Goal: Task Accomplishment & Management: Use online tool/utility

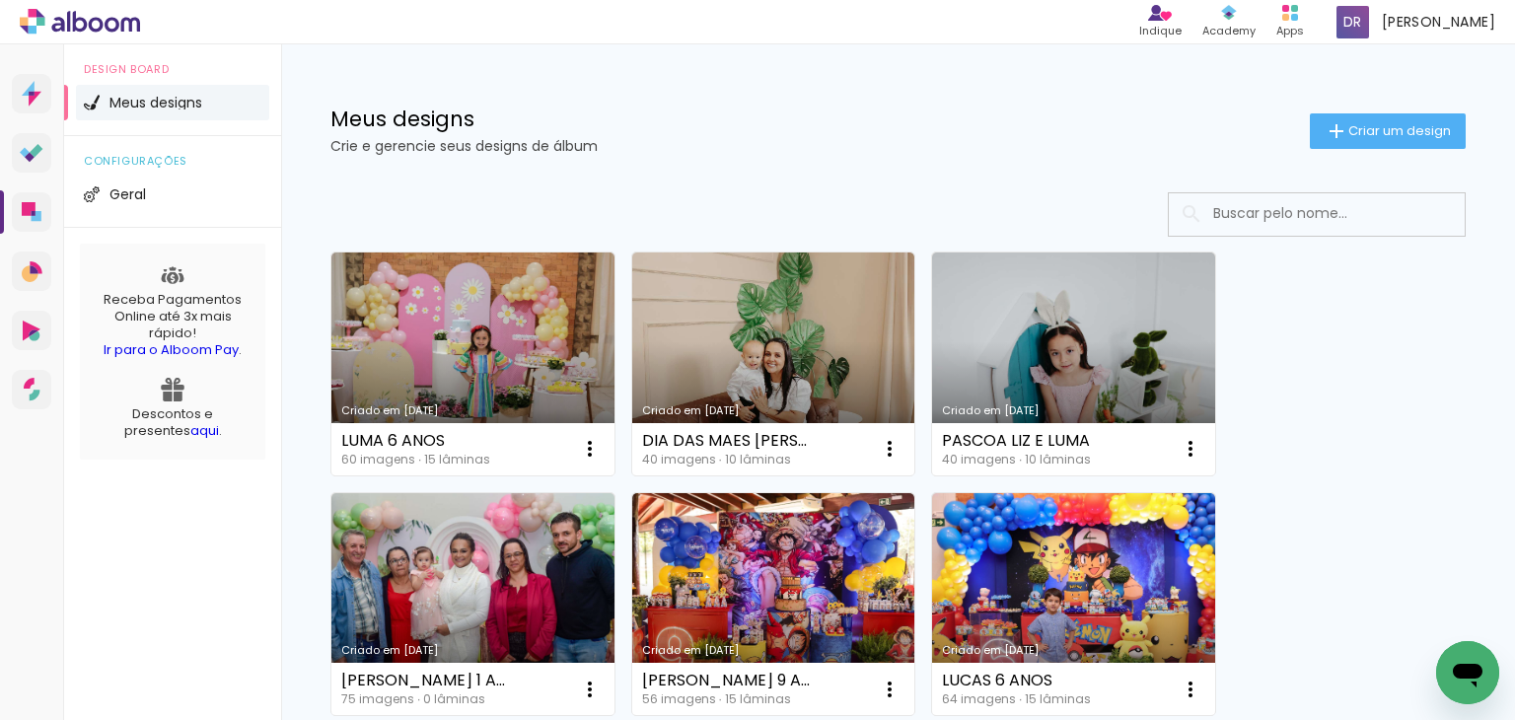
scroll to position [99, 0]
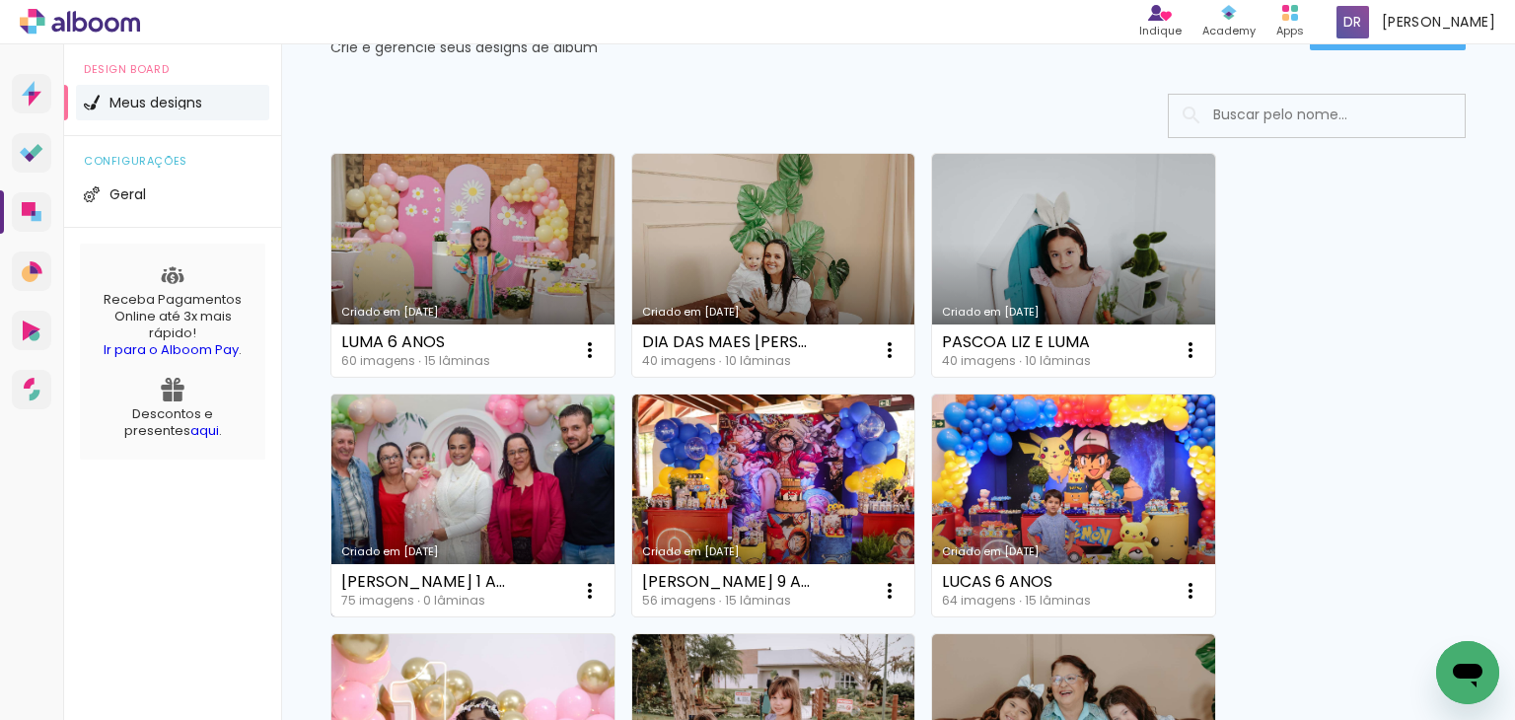
click at [520, 479] on link "Criado em [DATE]" at bounding box center [472, 506] width 283 height 223
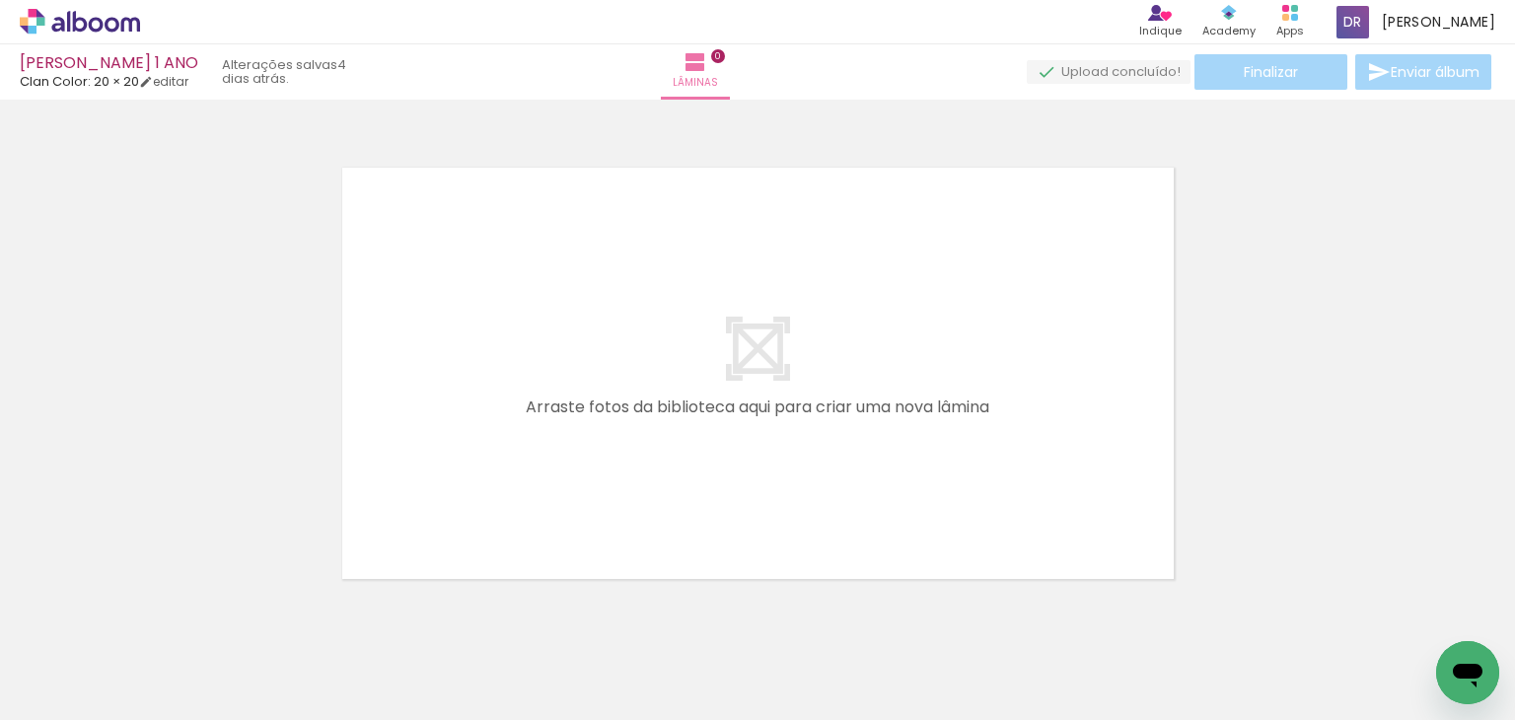
scroll to position [0, 1693]
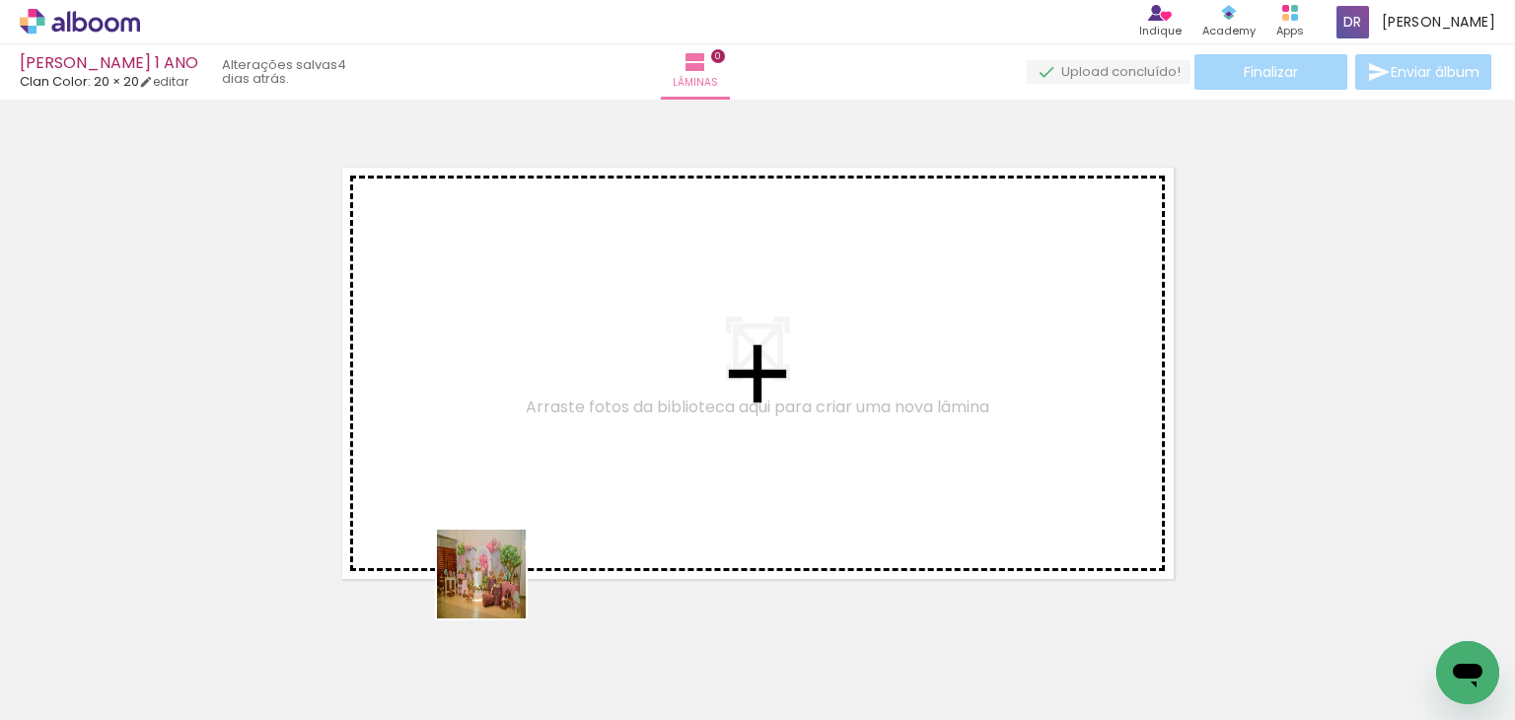
drag, startPoint x: 496, startPoint y: 589, endPoint x: 485, endPoint y: 405, distance: 183.8
click at [485, 405] on quentale-workspace at bounding box center [757, 360] width 1515 height 720
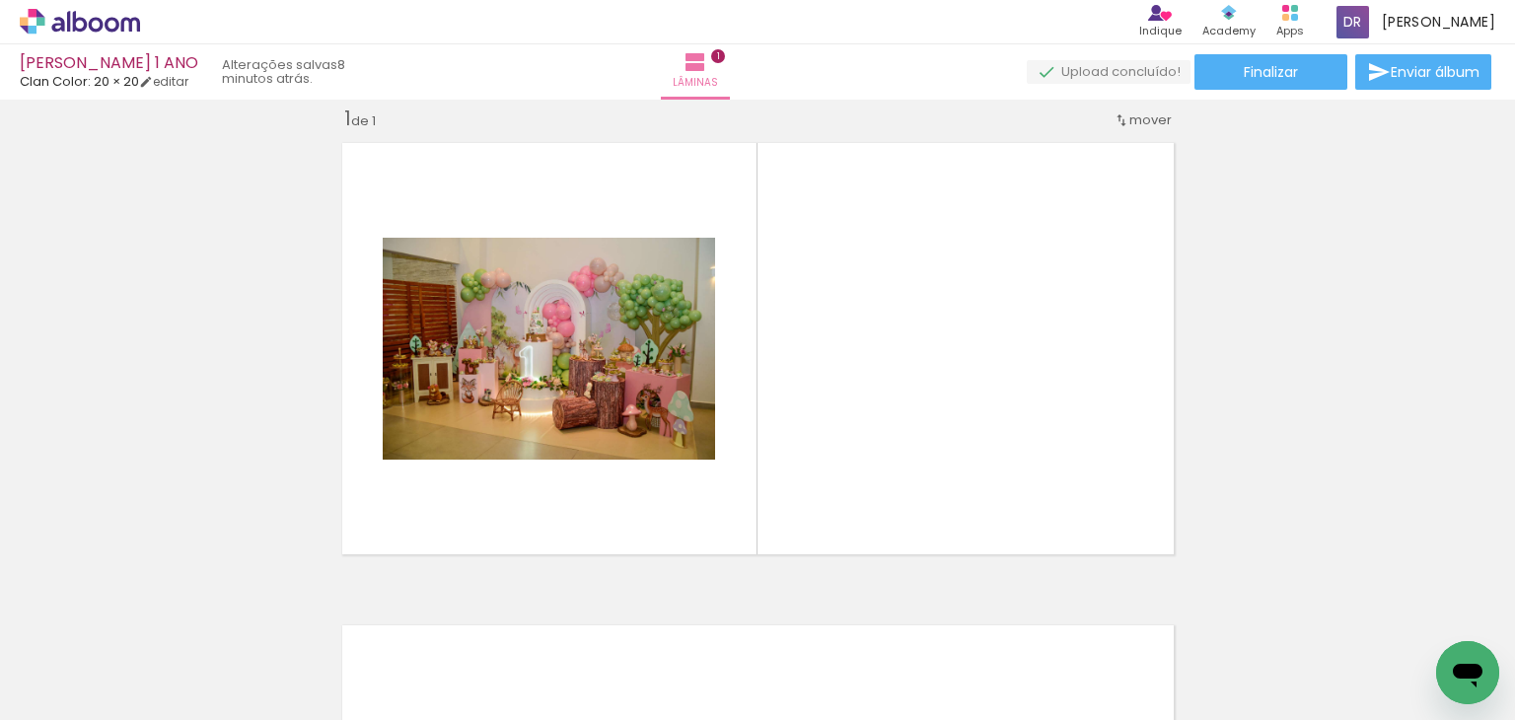
scroll to position [0, 0]
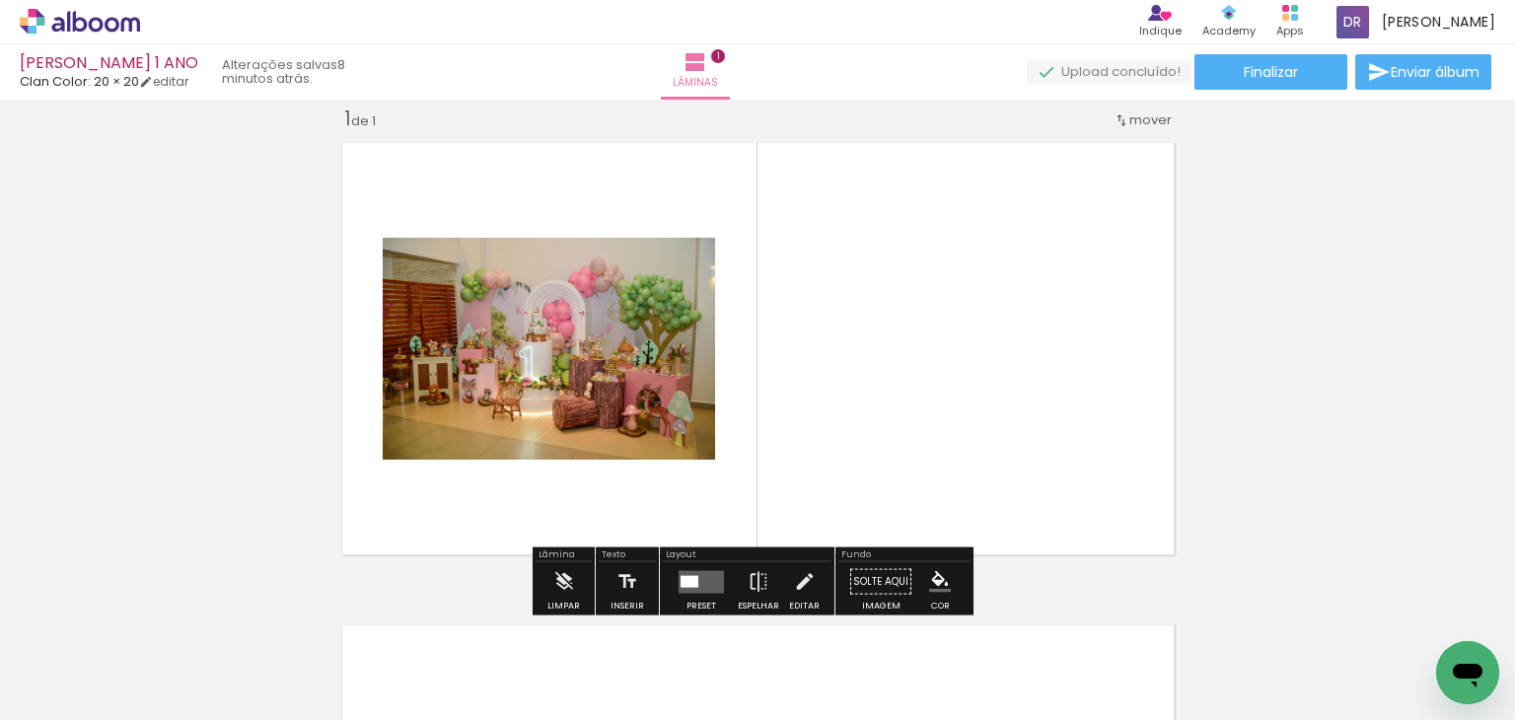
click at [686, 575] on div at bounding box center [690, 581] width 18 height 12
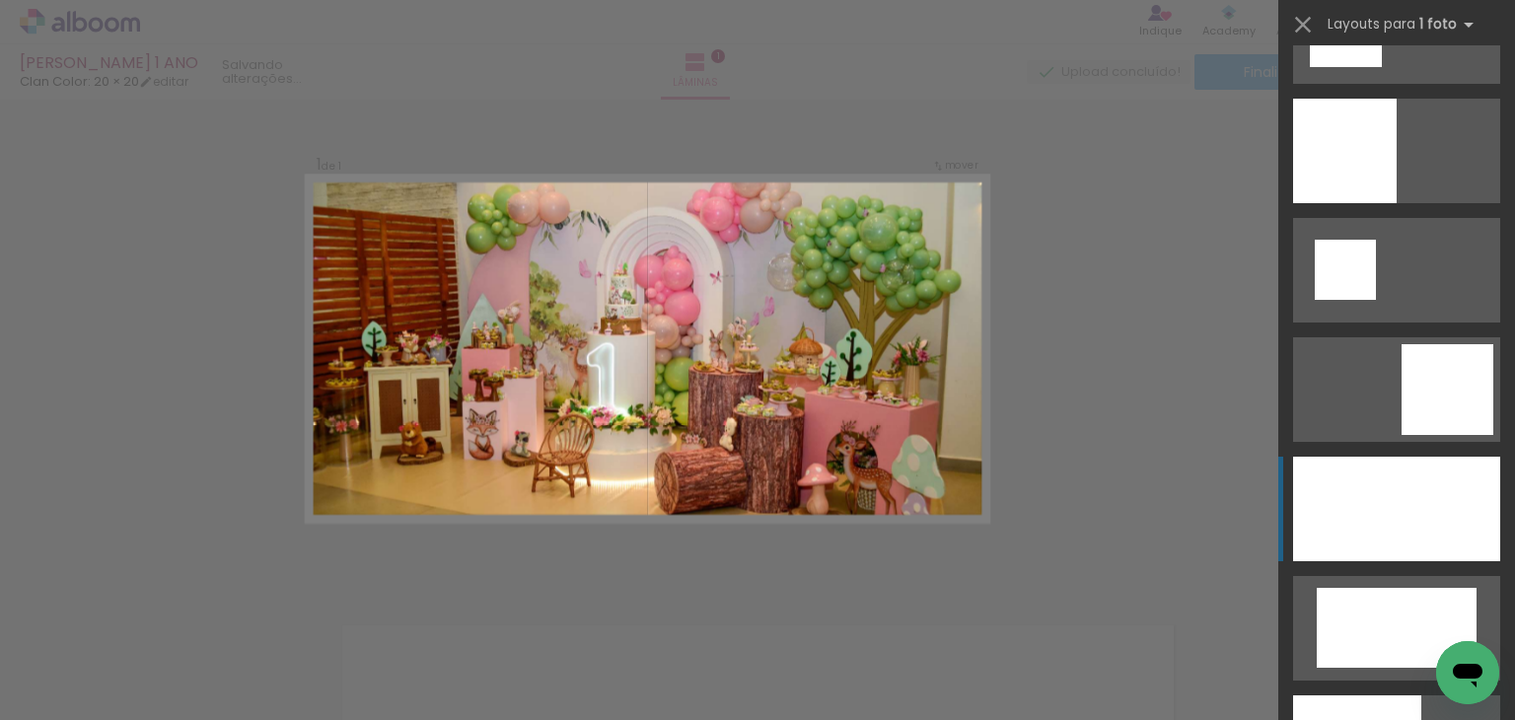
scroll to position [2861, 0]
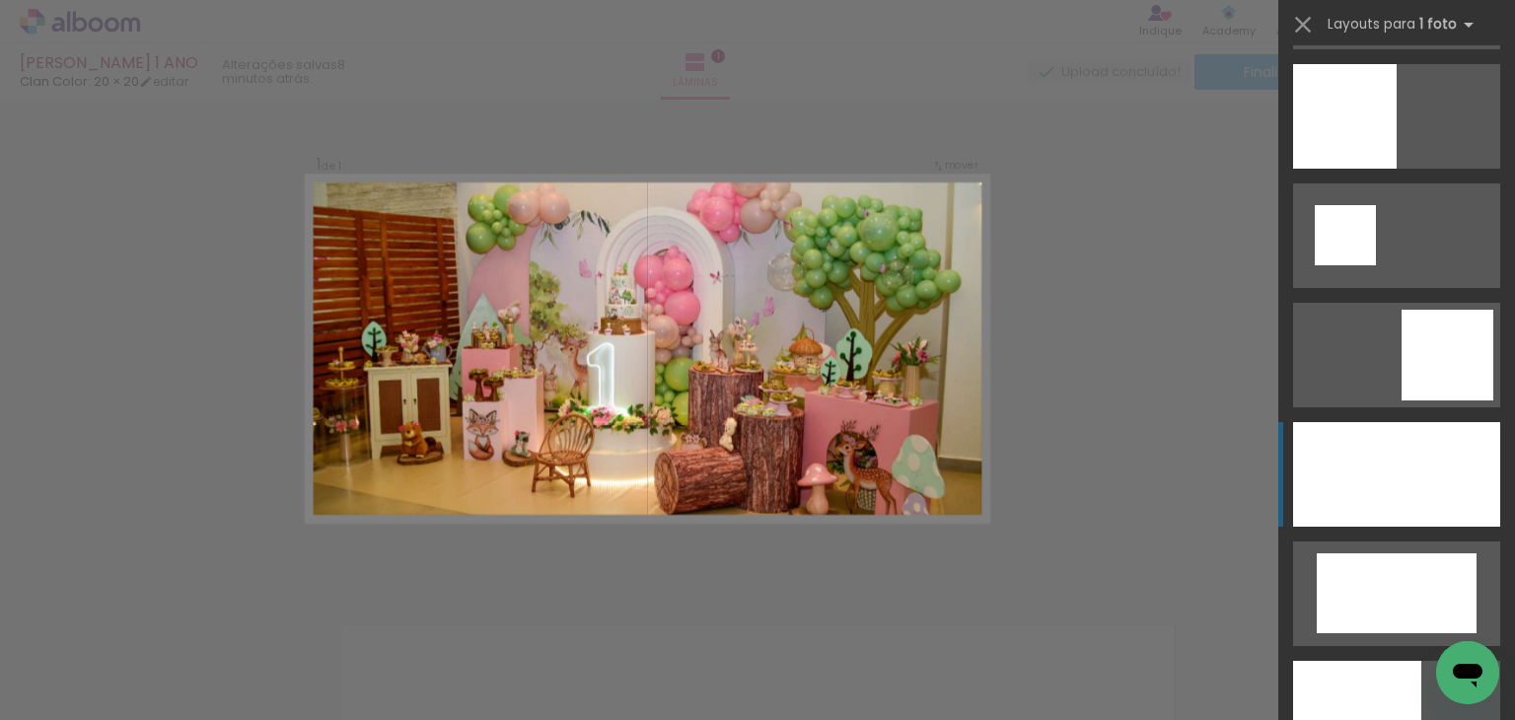
click at [1460, 454] on div at bounding box center [1396, 474] width 207 height 105
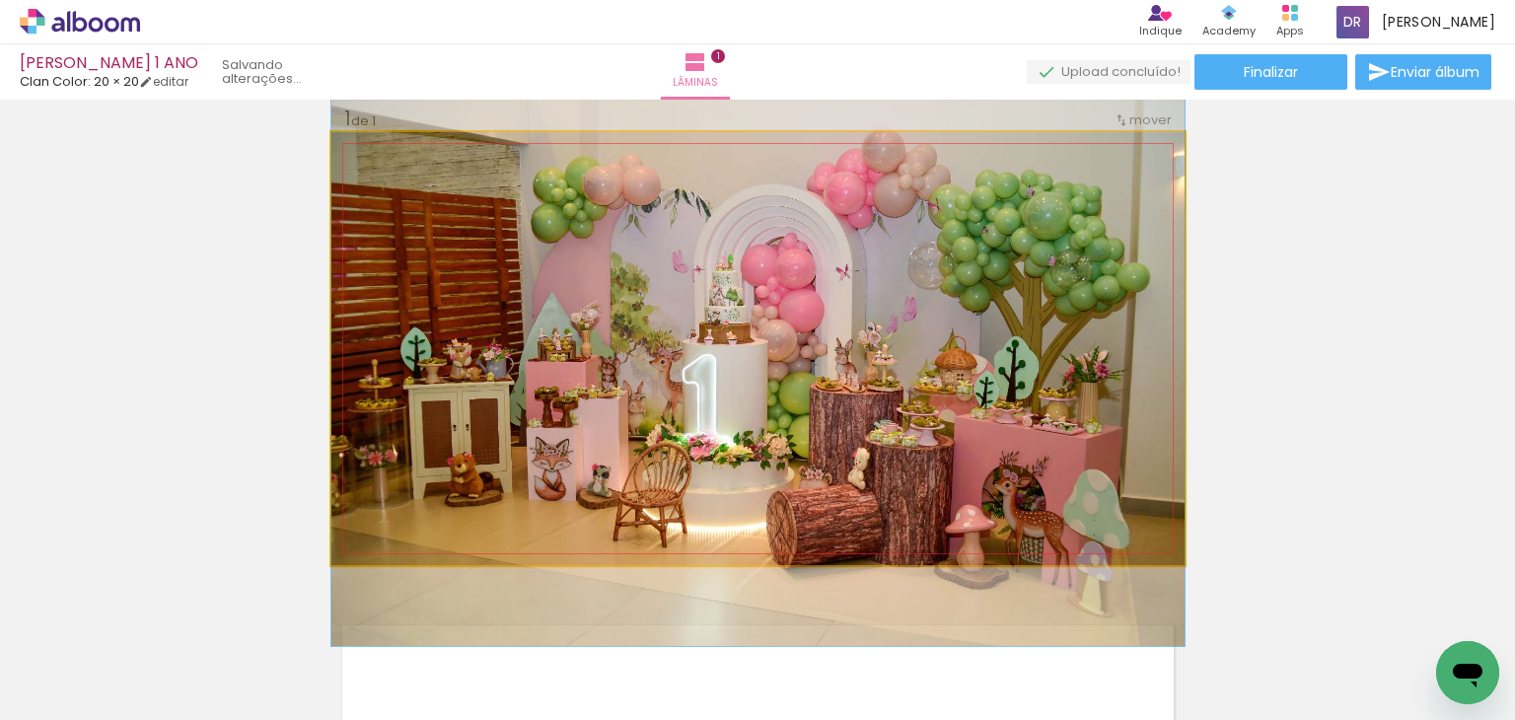
drag, startPoint x: 879, startPoint y: 382, endPoint x: 898, endPoint y: 395, distance: 22.7
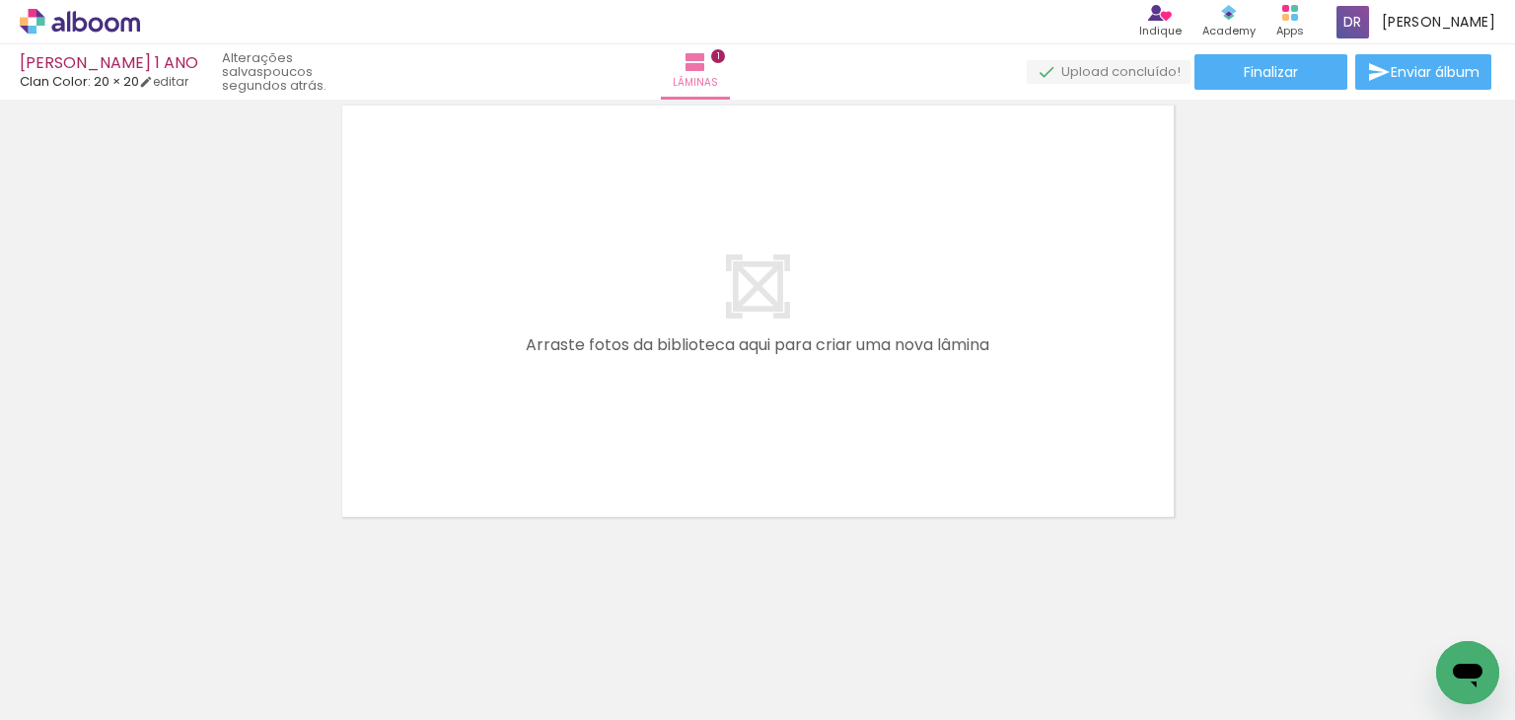
scroll to position [0, 1070]
drag, startPoint x: 257, startPoint y: 671, endPoint x: 453, endPoint y: 490, distance: 266.7
click at [453, 490] on quentale-workspace at bounding box center [757, 360] width 1515 height 720
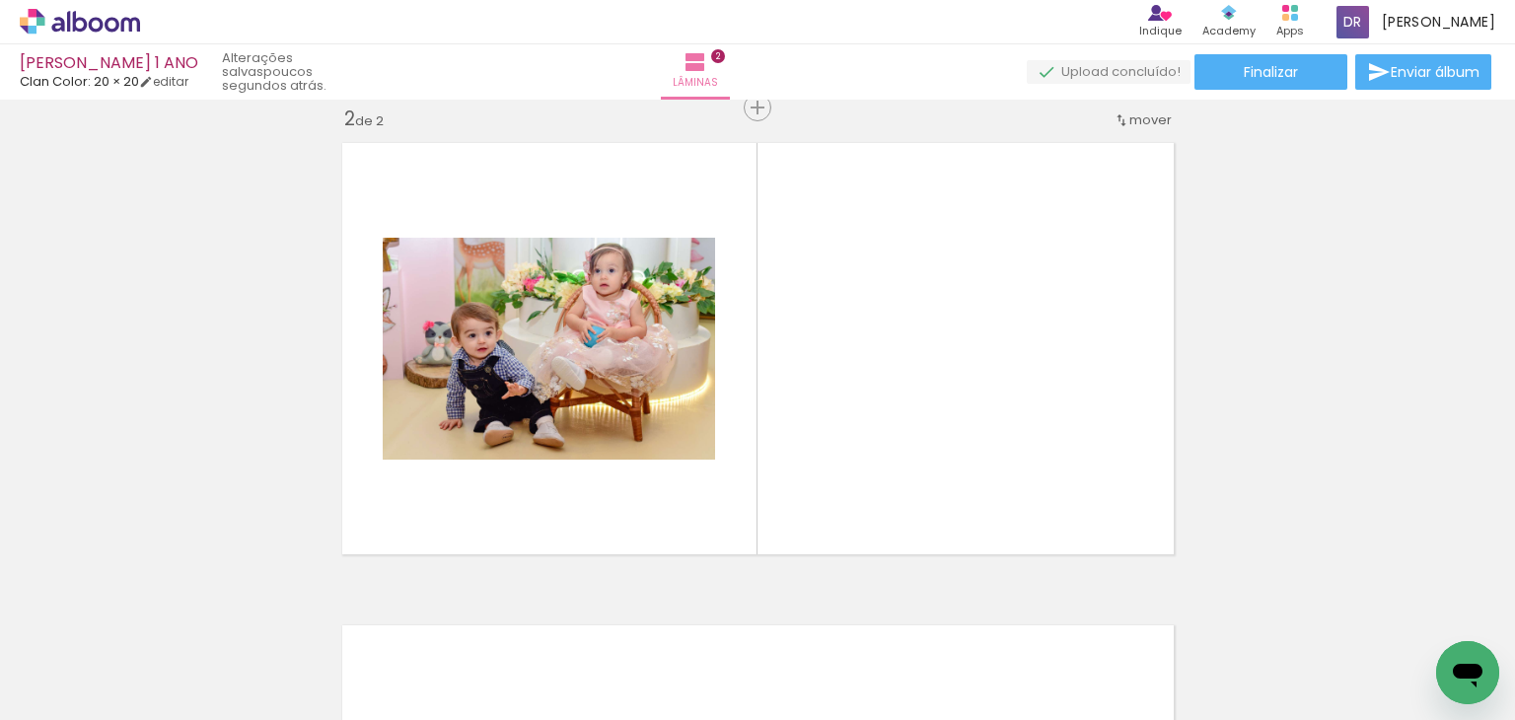
scroll to position [0, 2788]
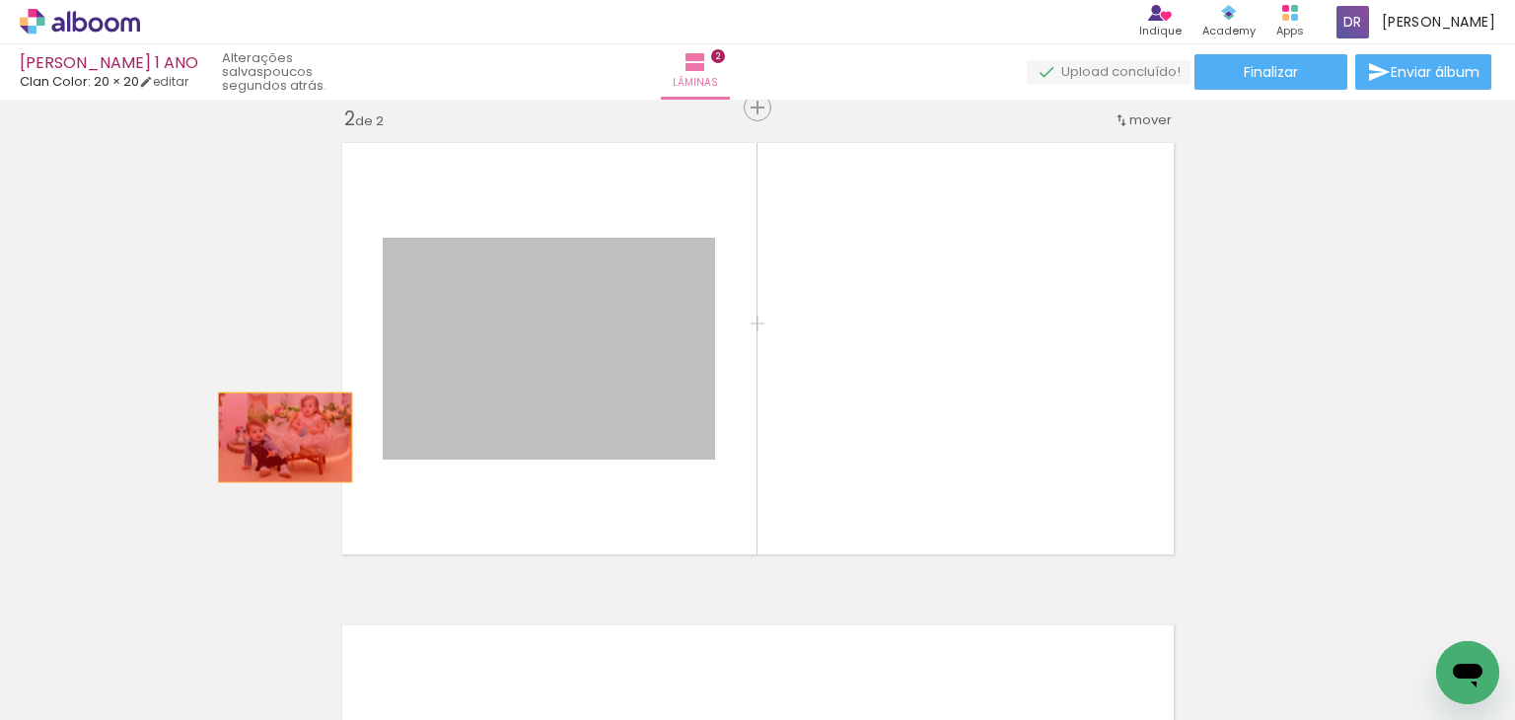
drag, startPoint x: 603, startPoint y: 391, endPoint x: 226, endPoint y: 437, distance: 379.7
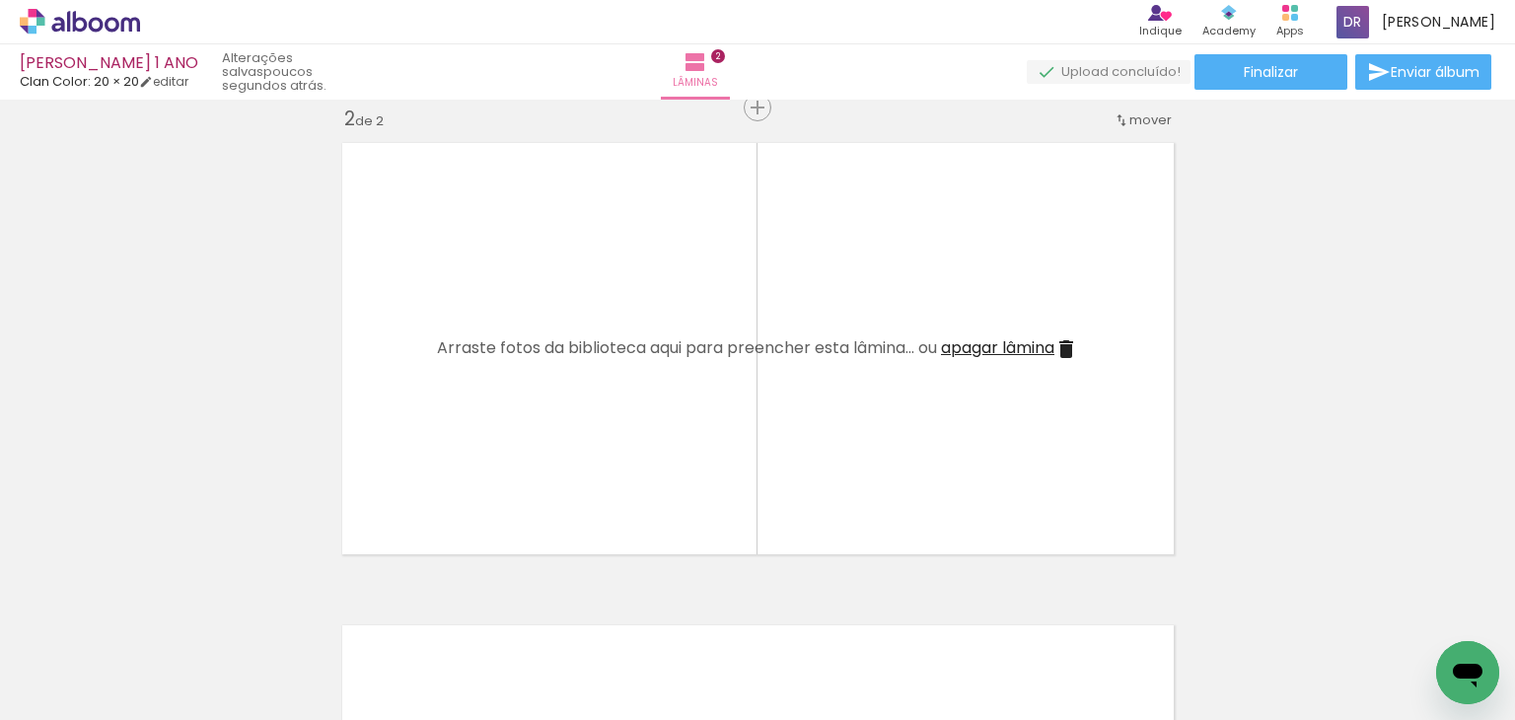
drag, startPoint x: 649, startPoint y: 573, endPoint x: 589, endPoint y: 396, distance: 187.5
click at [589, 396] on div "Inserir lâmina 1 de 2 Inserir lâmina 2 de 2" at bounding box center [757, 323] width 1515 height 1448
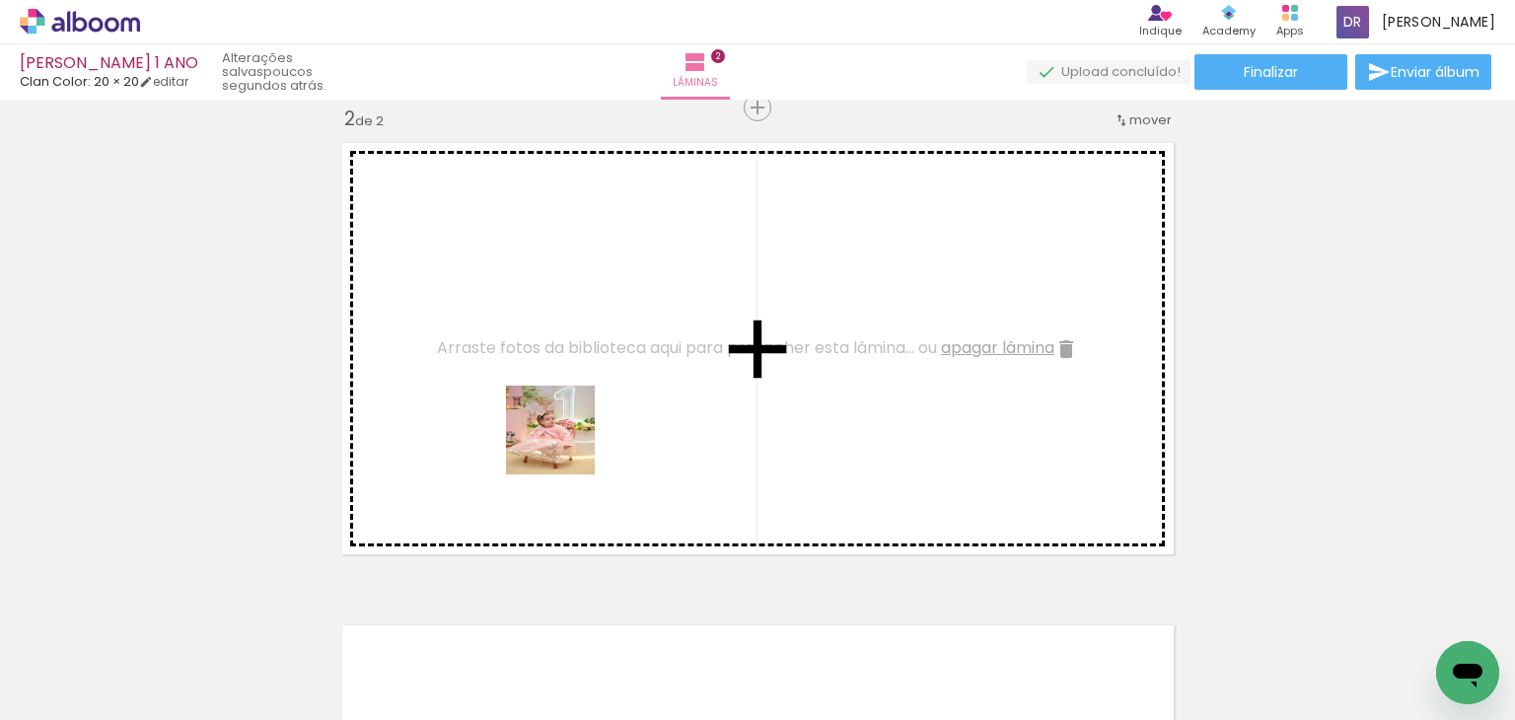
drag, startPoint x: 633, startPoint y: 631, endPoint x: 564, endPoint y: 438, distance: 205.3
click at [564, 438] on quentale-workspace at bounding box center [757, 360] width 1515 height 720
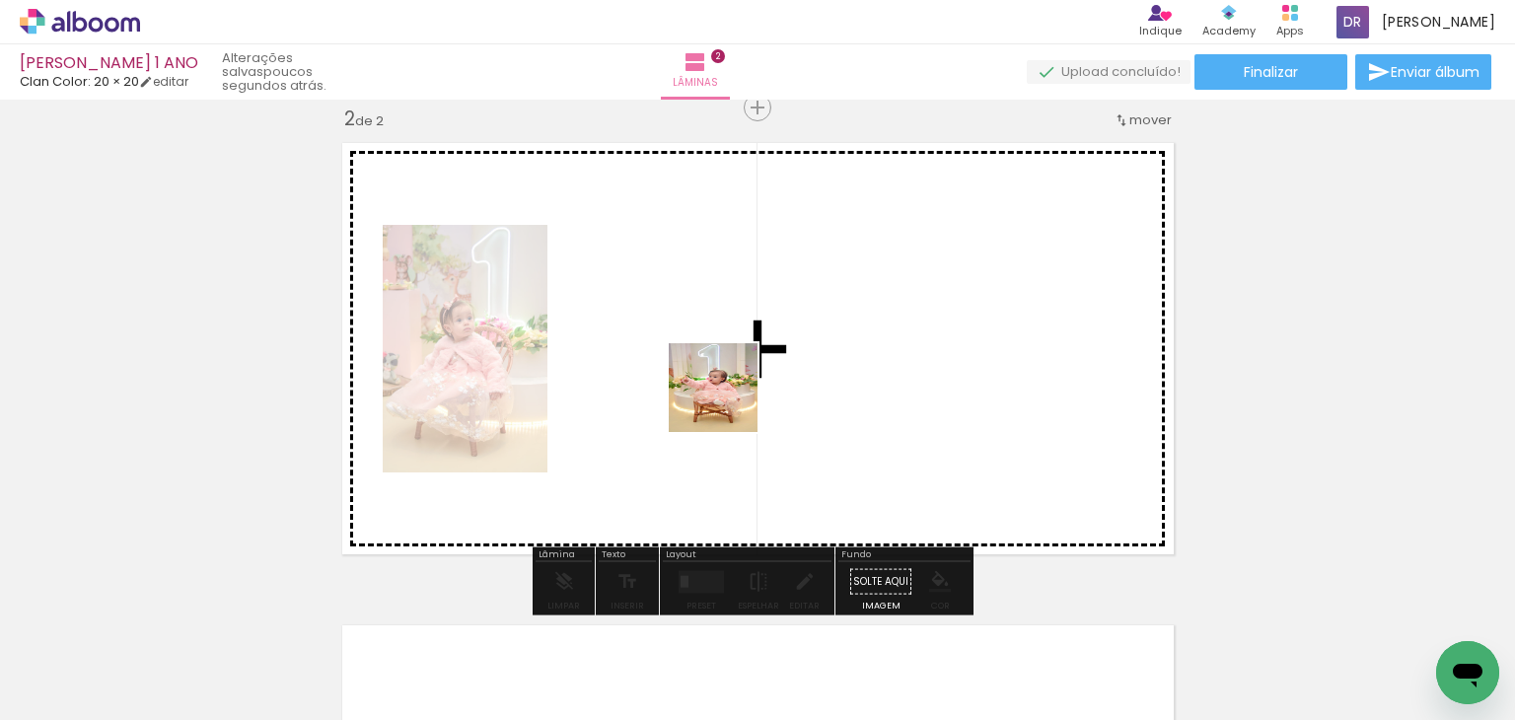
drag, startPoint x: 826, startPoint y: 657, endPoint x: 707, endPoint y: 384, distance: 297.8
click at [707, 384] on quentale-workspace at bounding box center [757, 360] width 1515 height 720
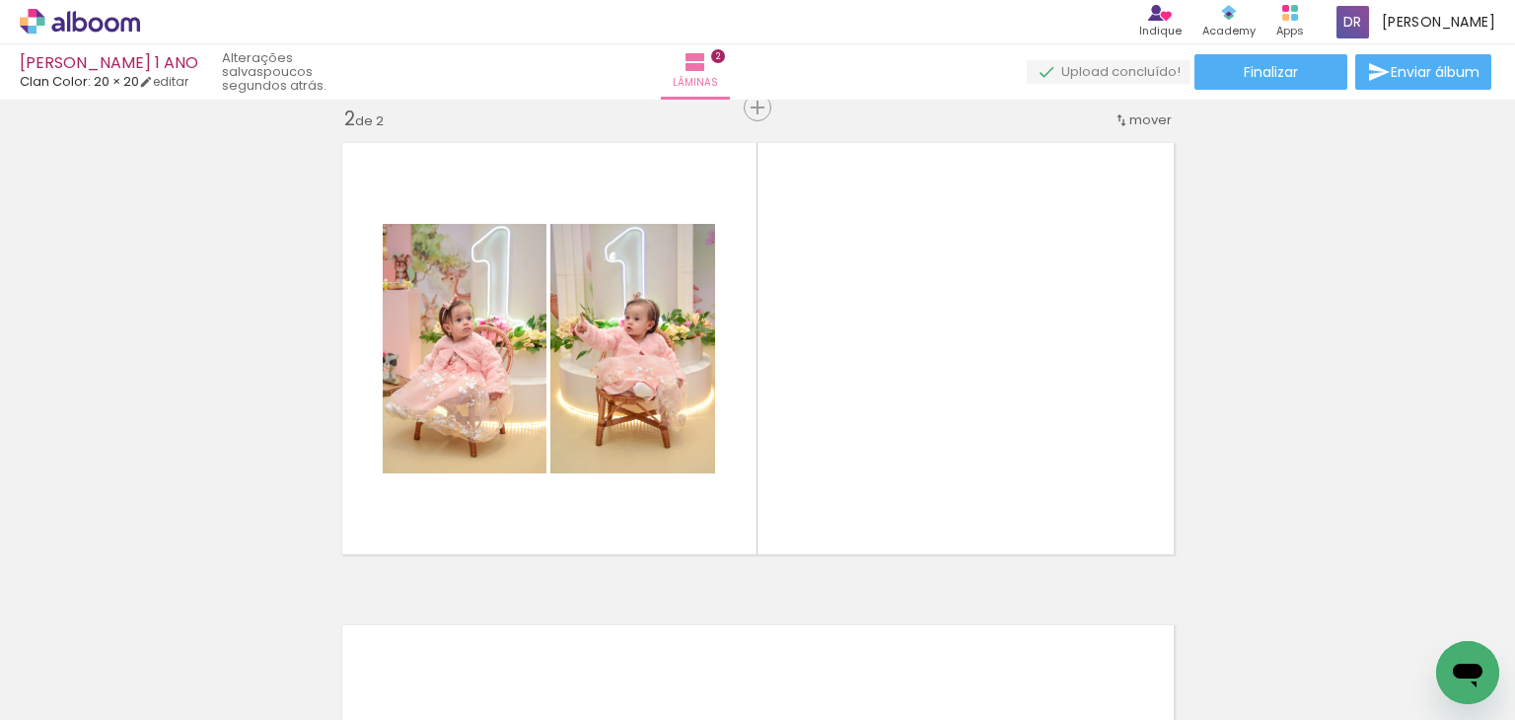
scroll to position [0, 4444]
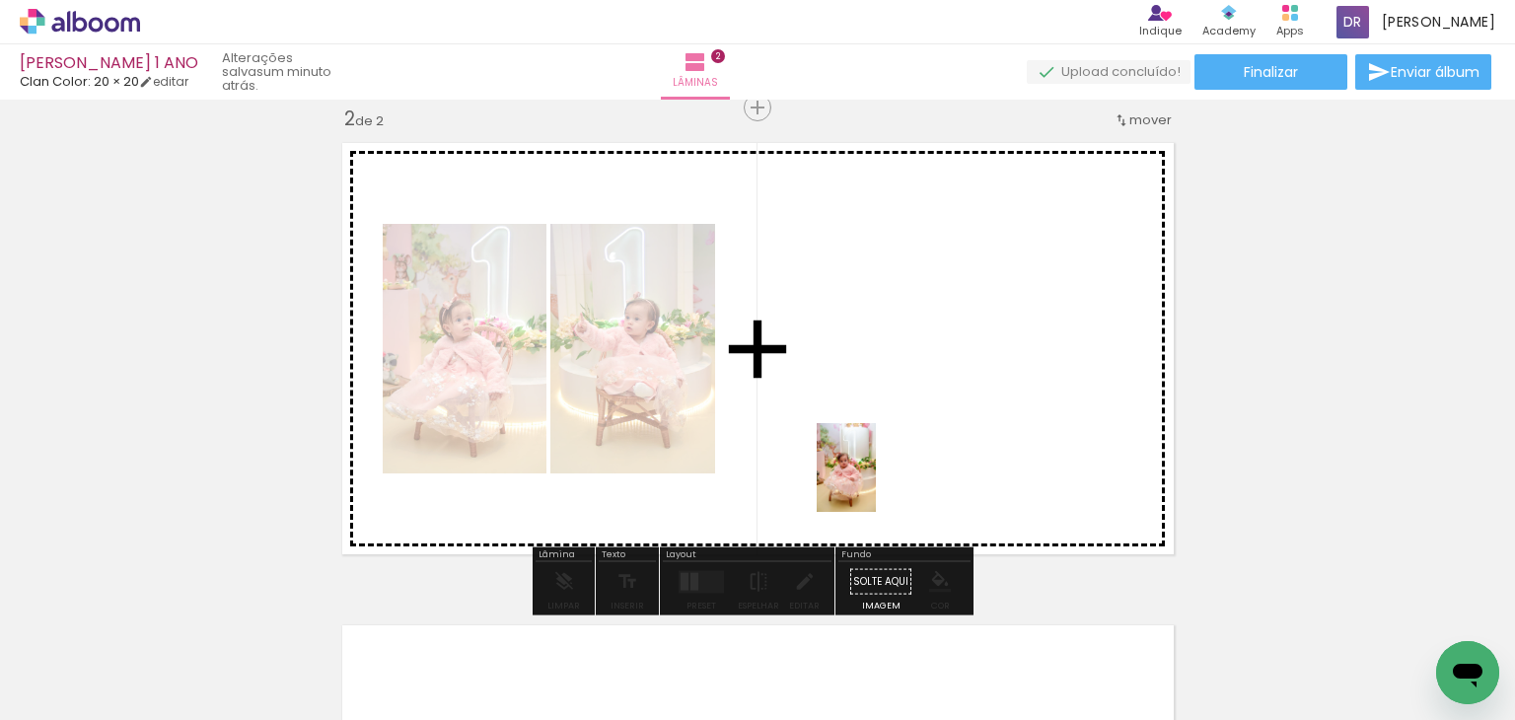
drag, startPoint x: 829, startPoint y: 675, endPoint x: 876, endPoint y: 482, distance: 198.1
click at [876, 482] on quentale-workspace at bounding box center [757, 360] width 1515 height 720
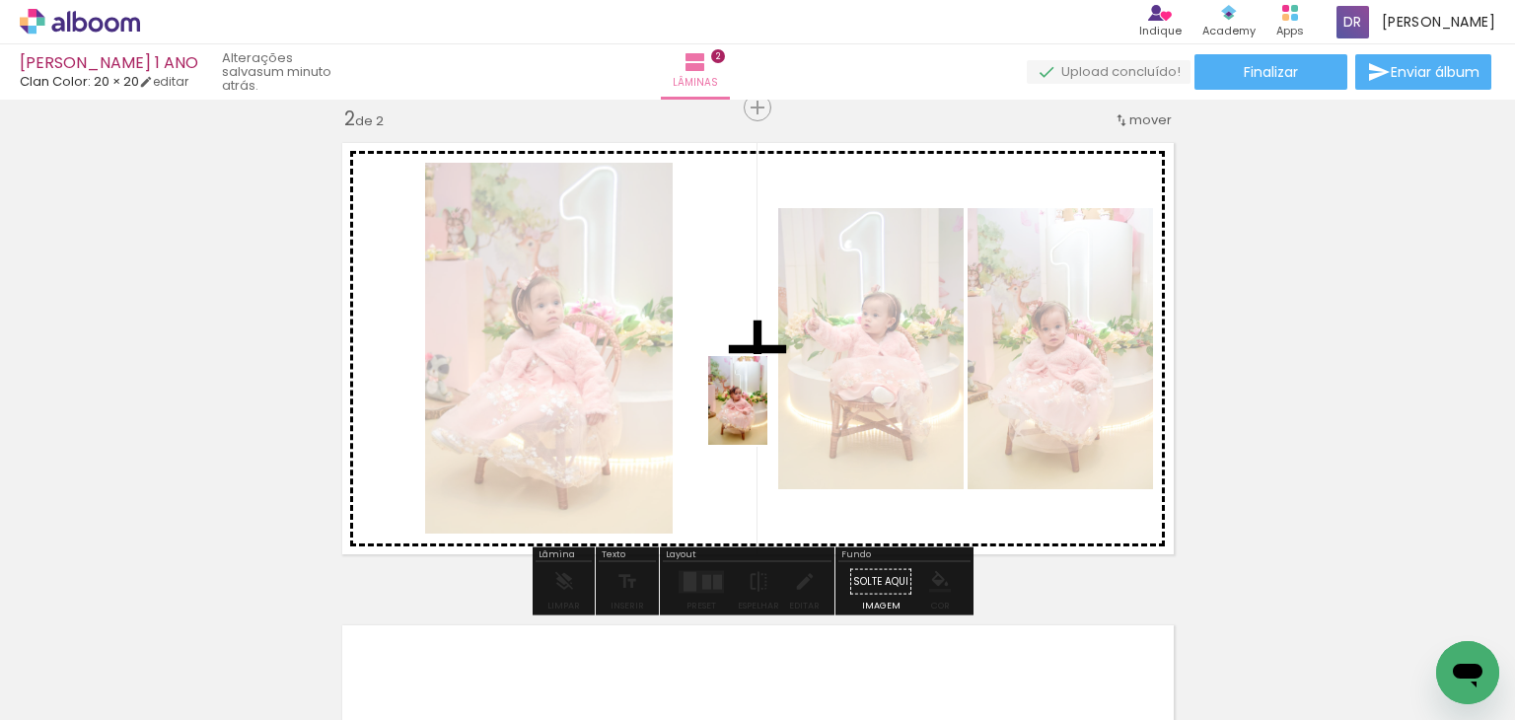
drag, startPoint x: 731, startPoint y: 656, endPoint x: 768, endPoint y: 415, distance: 243.5
click at [768, 415] on quentale-workspace at bounding box center [757, 360] width 1515 height 720
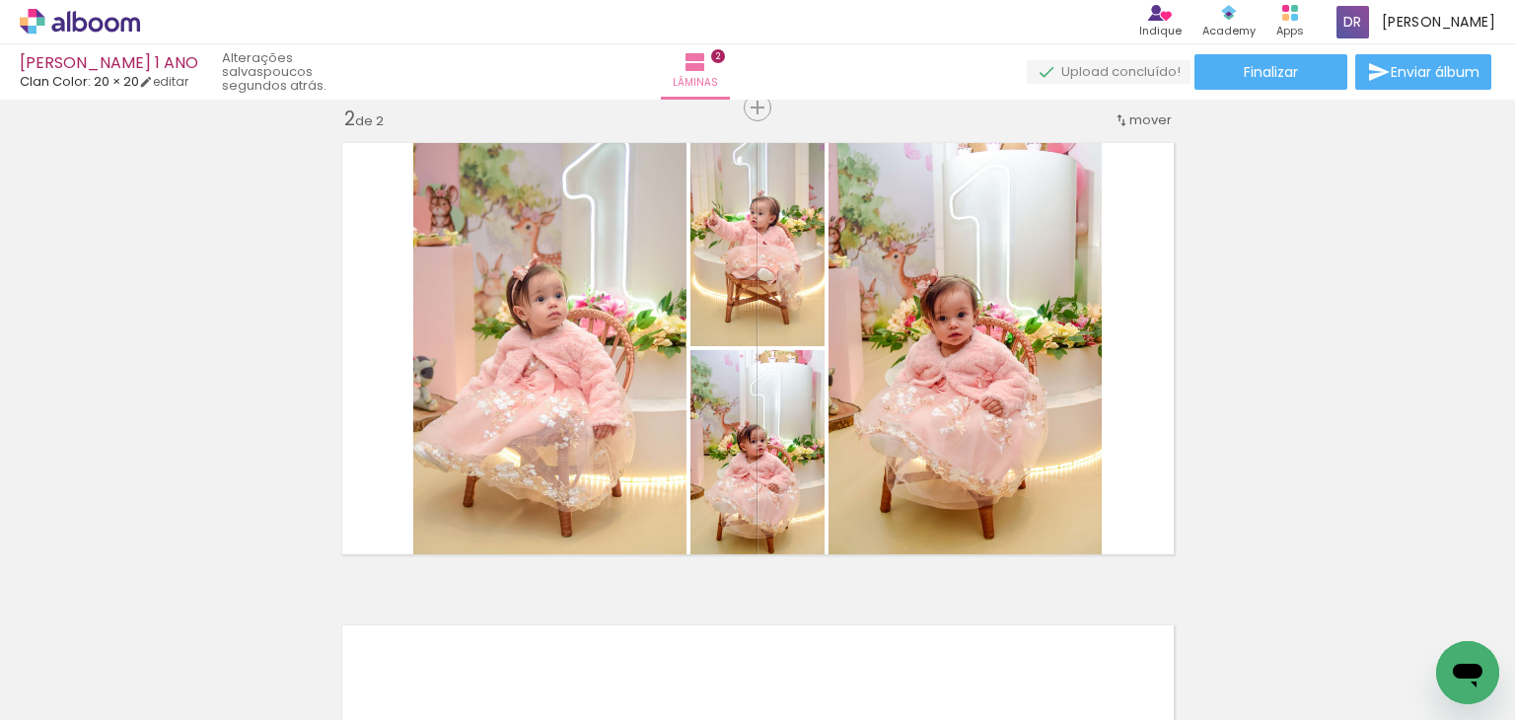
scroll to position [0, 5699]
drag, startPoint x: 844, startPoint y: 677, endPoint x: 792, endPoint y: 404, distance: 278.1
click at [792, 404] on quentale-workspace at bounding box center [757, 360] width 1515 height 720
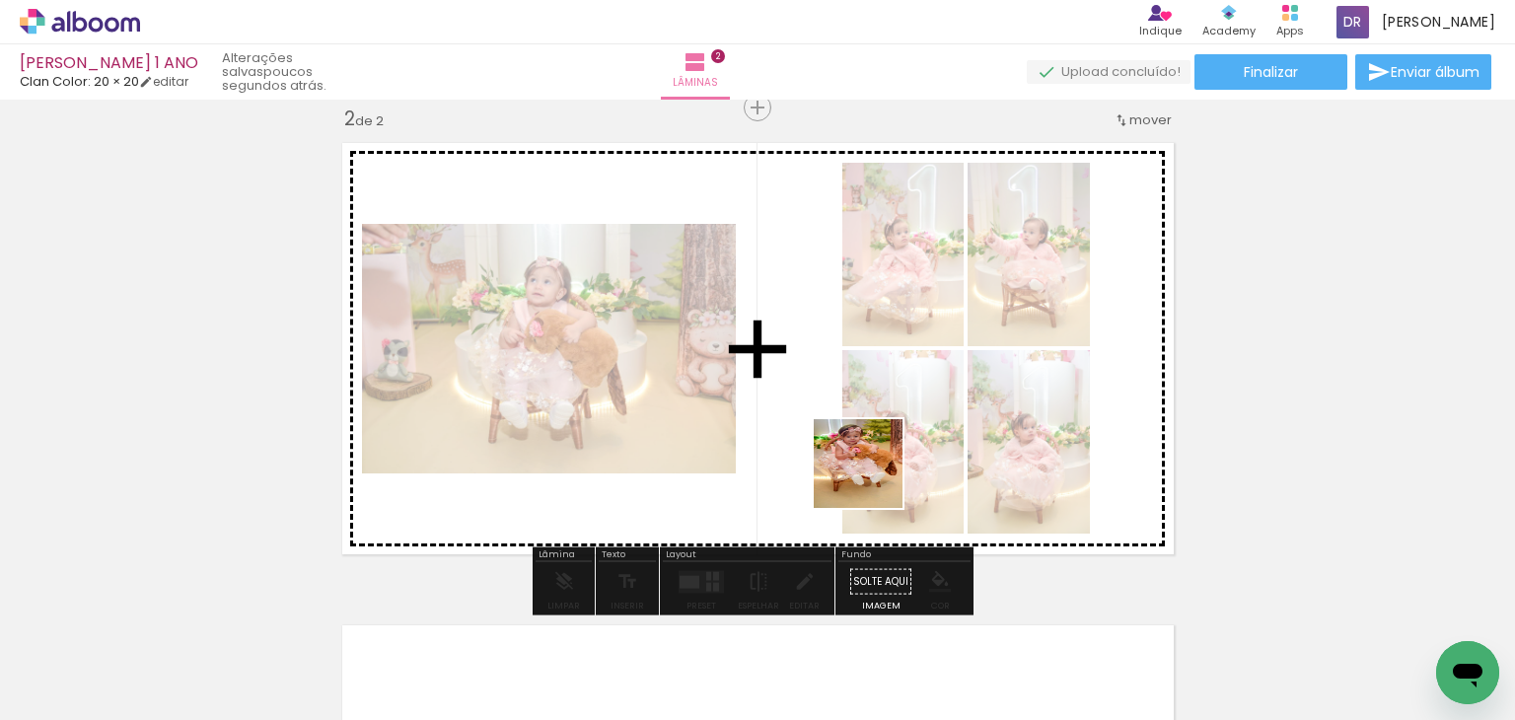
drag, startPoint x: 904, startPoint y: 671, endPoint x: 848, endPoint y: 416, distance: 260.5
click at [848, 416] on quentale-workspace at bounding box center [757, 360] width 1515 height 720
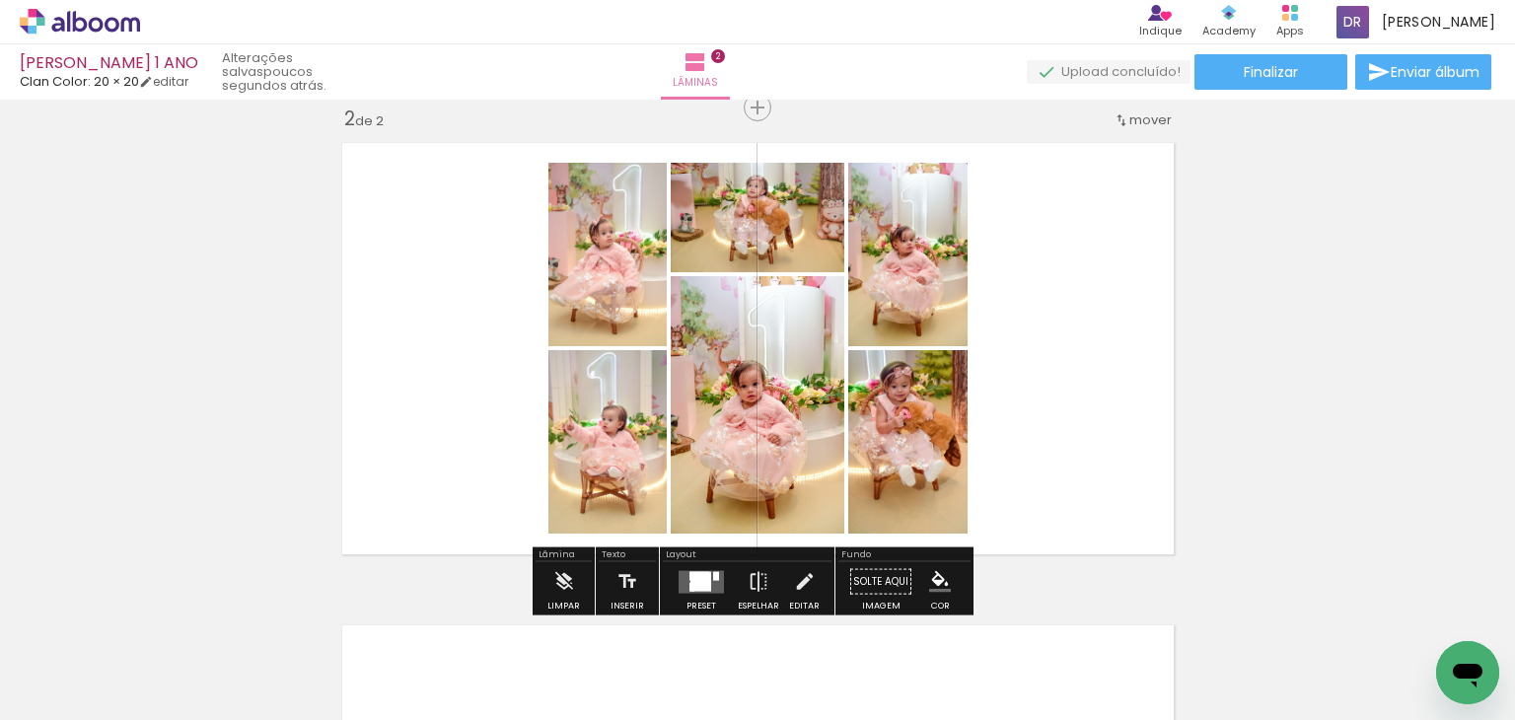
click at [713, 575] on div at bounding box center [716, 575] width 6 height 9
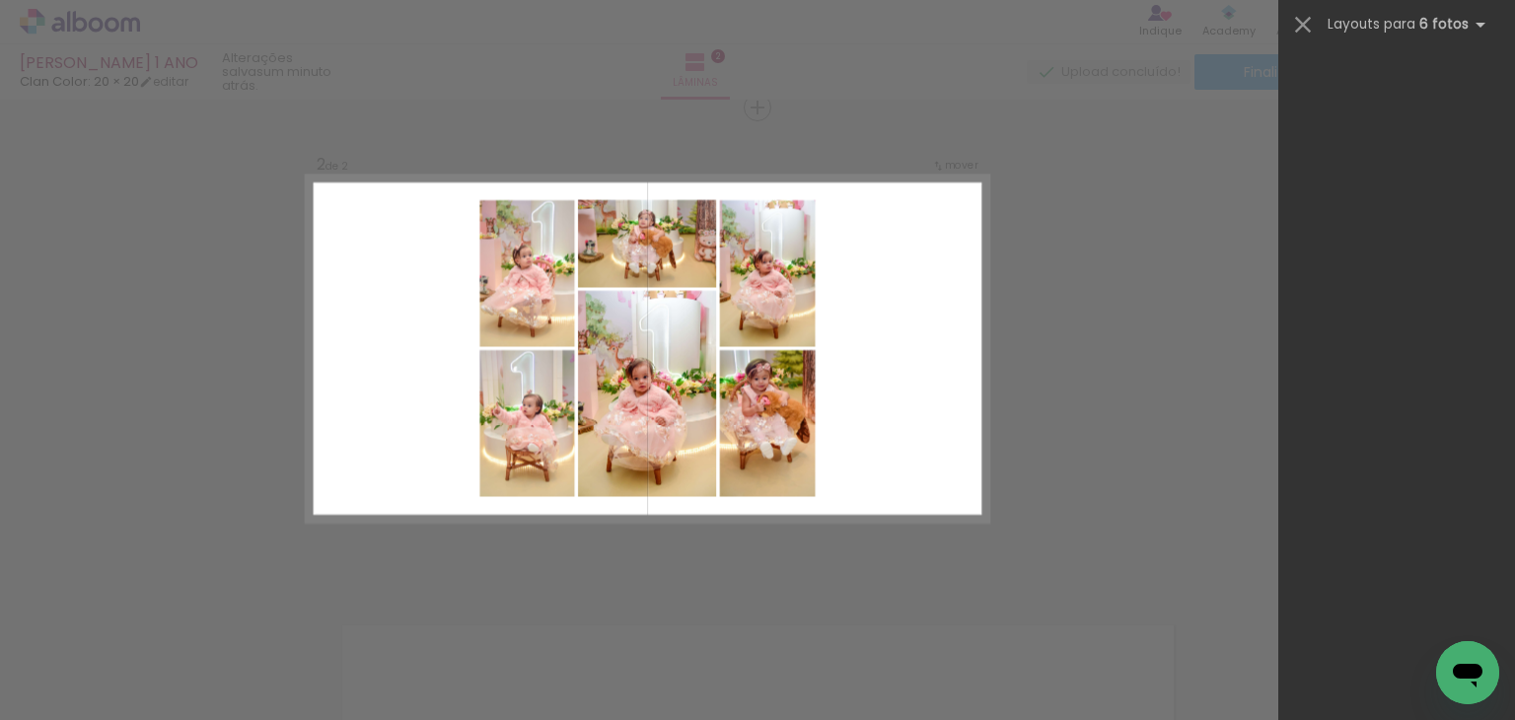
scroll to position [62595, 0]
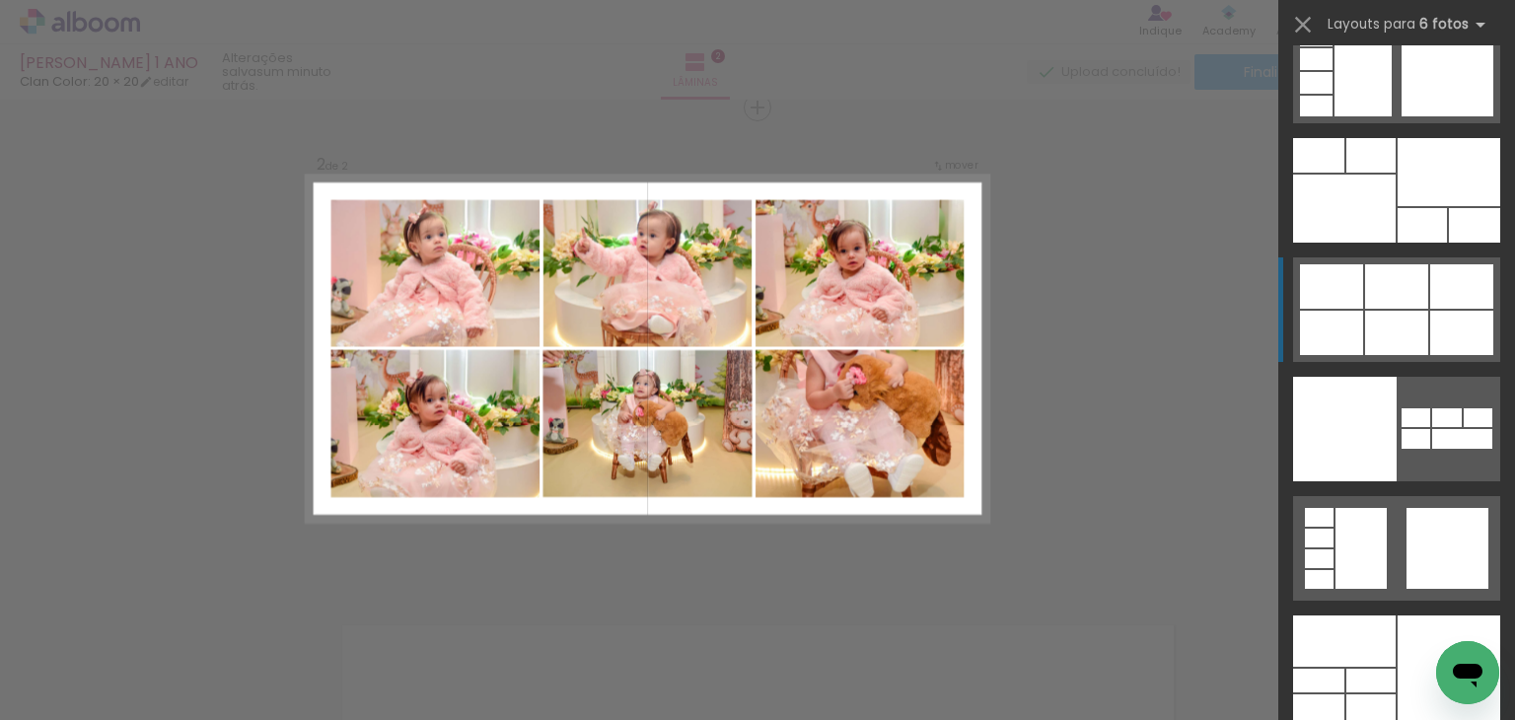
click at [1381, 311] on div at bounding box center [1396, 333] width 63 height 44
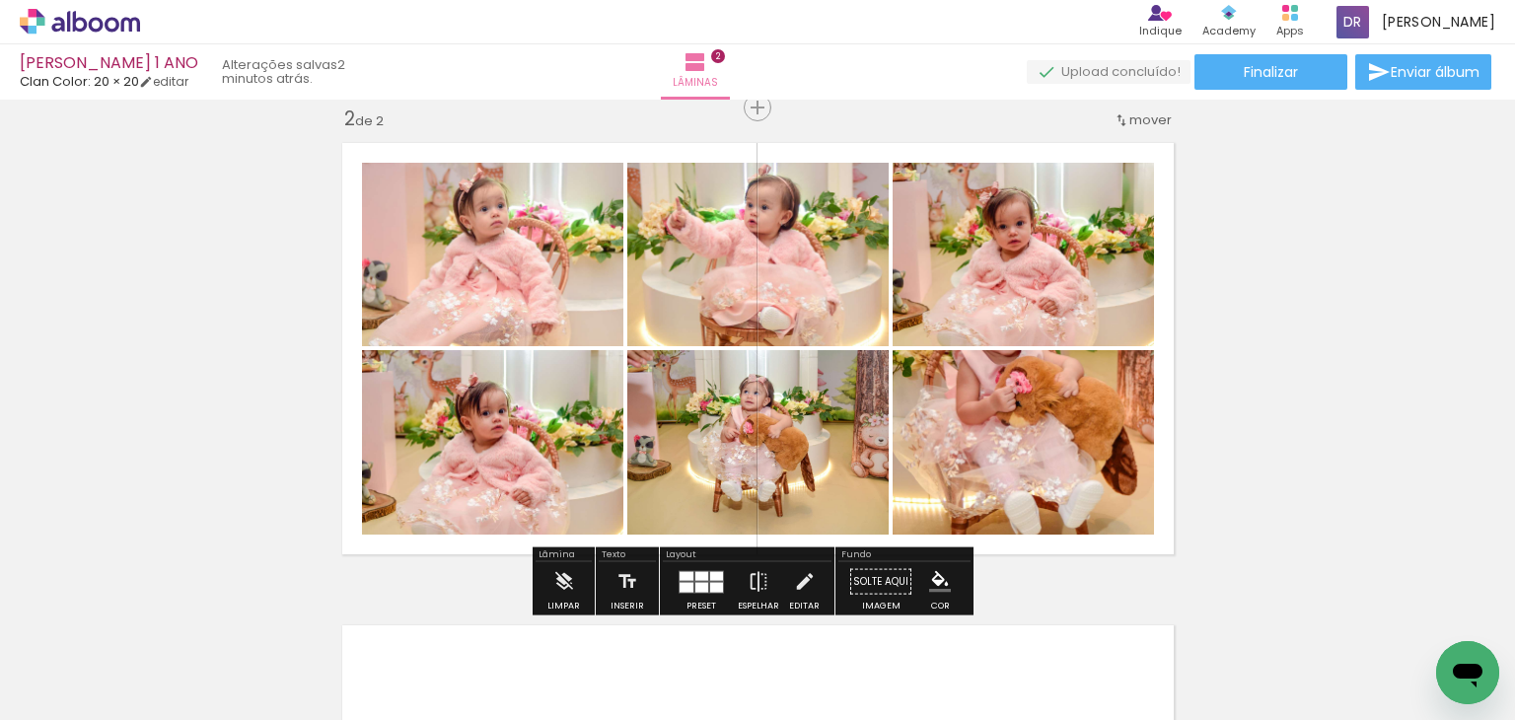
click at [1269, 310] on div "Inserir lâmina 1 de 2 Inserir lâmina 2 de 2" at bounding box center [757, 323] width 1515 height 1448
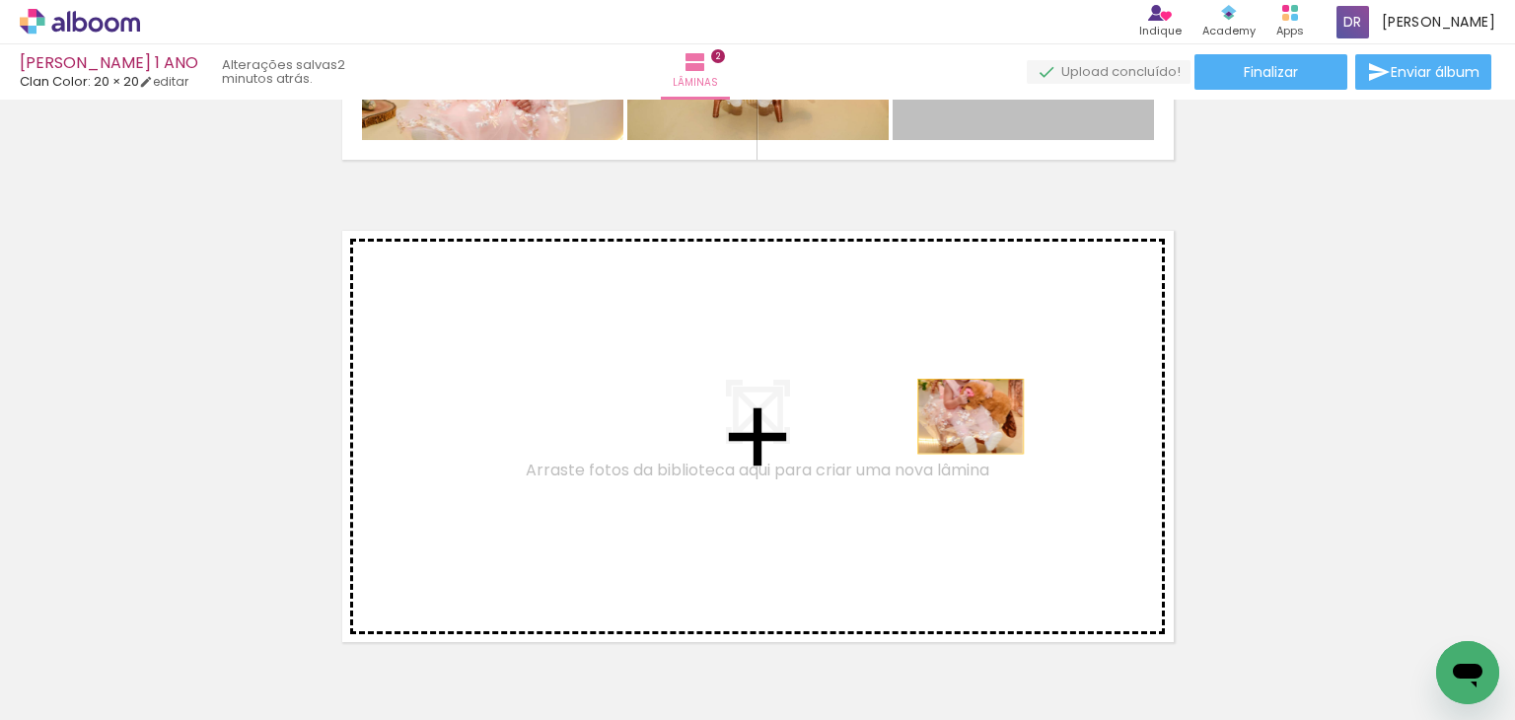
drag, startPoint x: 1060, startPoint y: 409, endPoint x: 963, endPoint y: 467, distance: 112.3
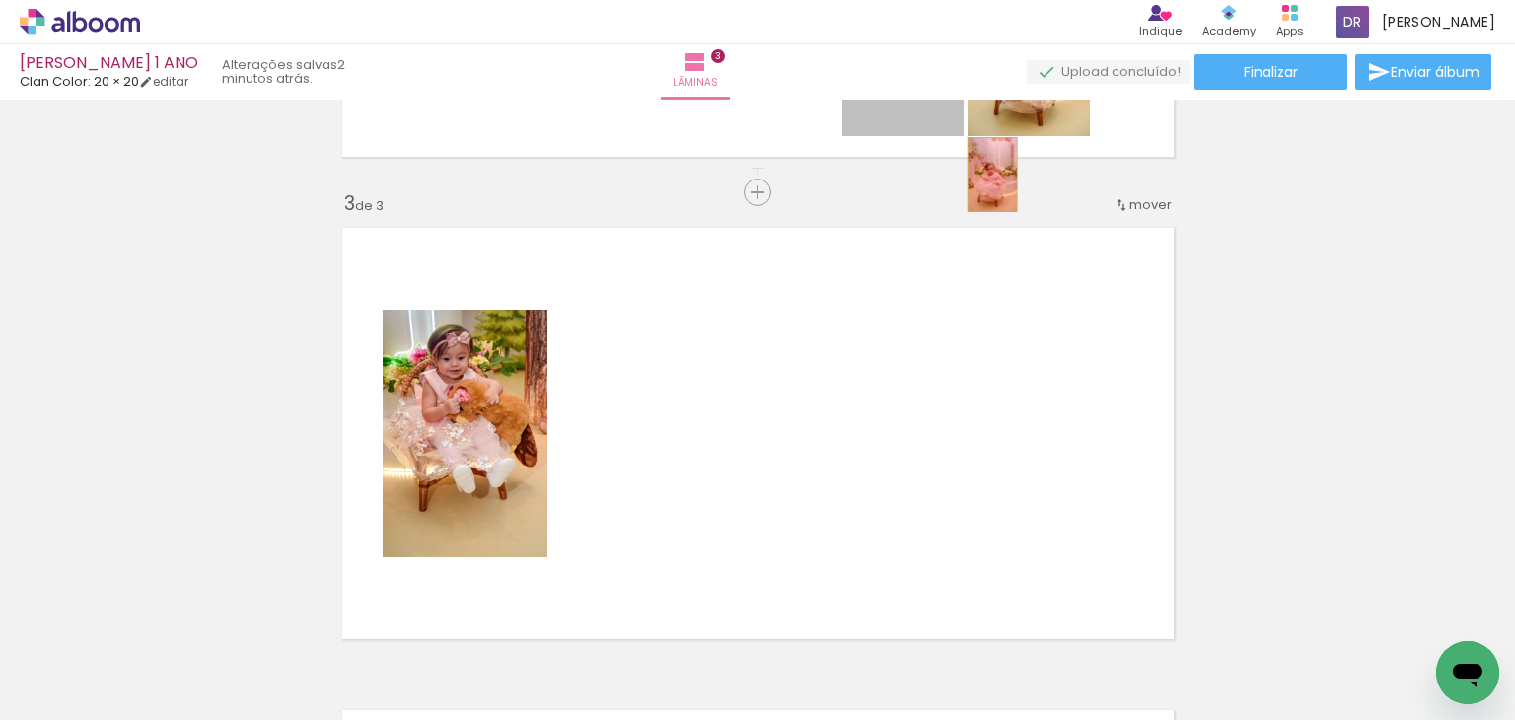
scroll to position [1089, 0]
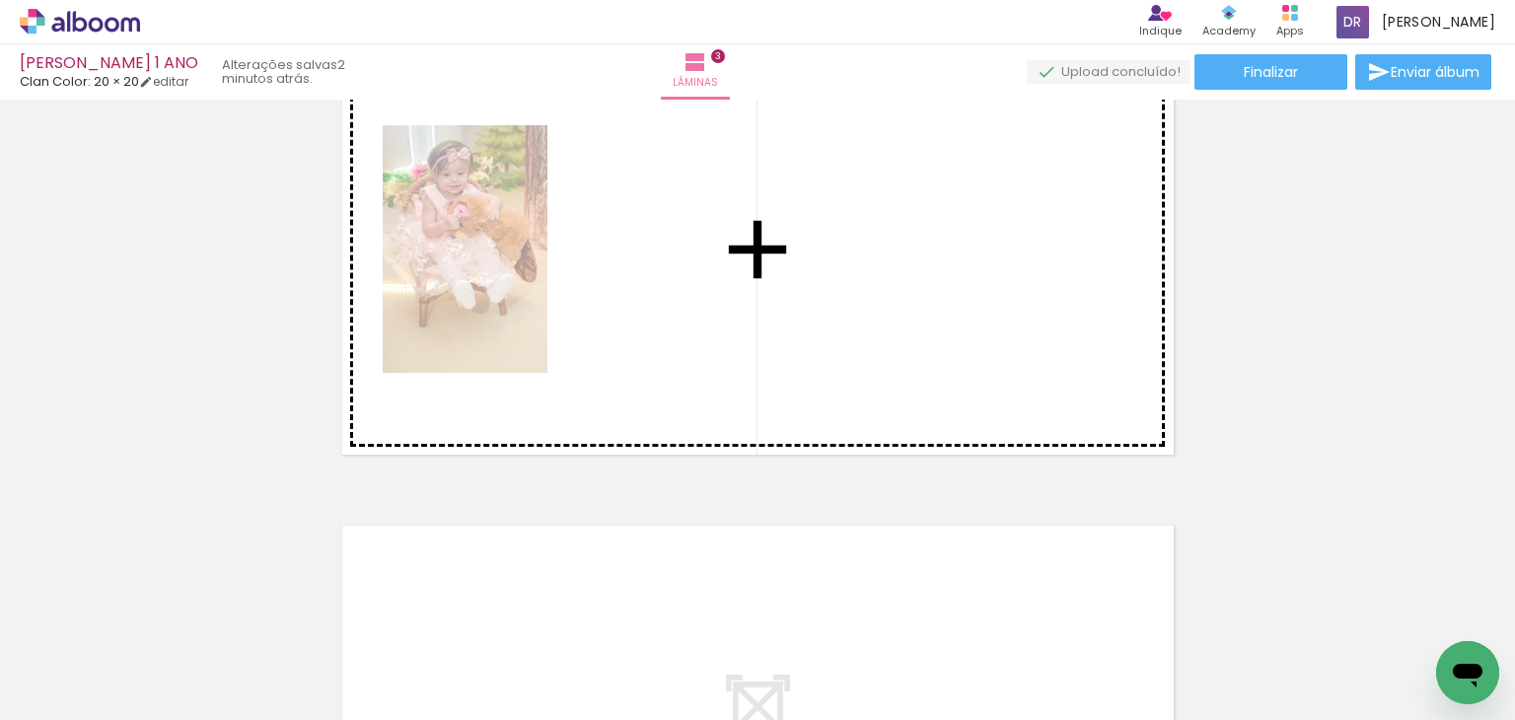
drag, startPoint x: 940, startPoint y: 342, endPoint x: 876, endPoint y: 314, distance: 70.2
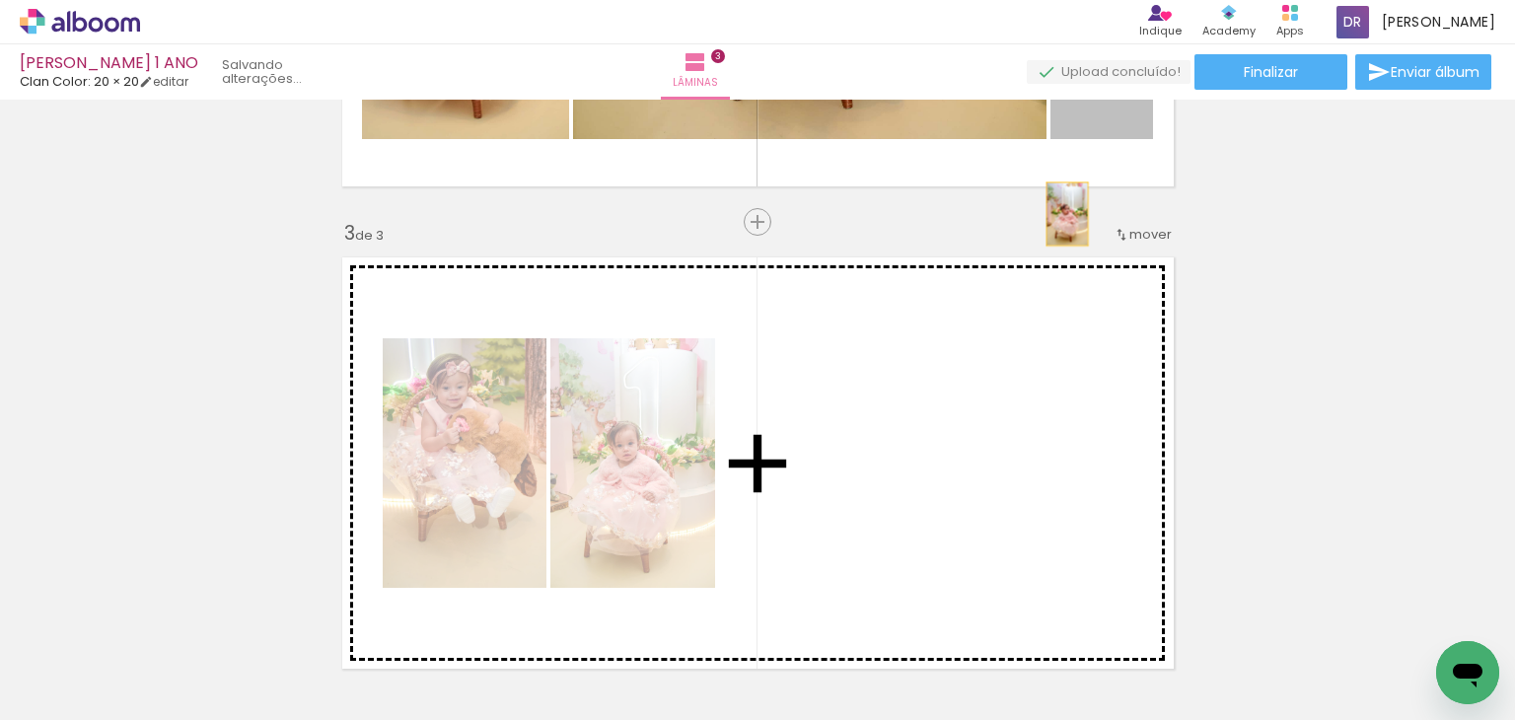
scroll to position [892, 0]
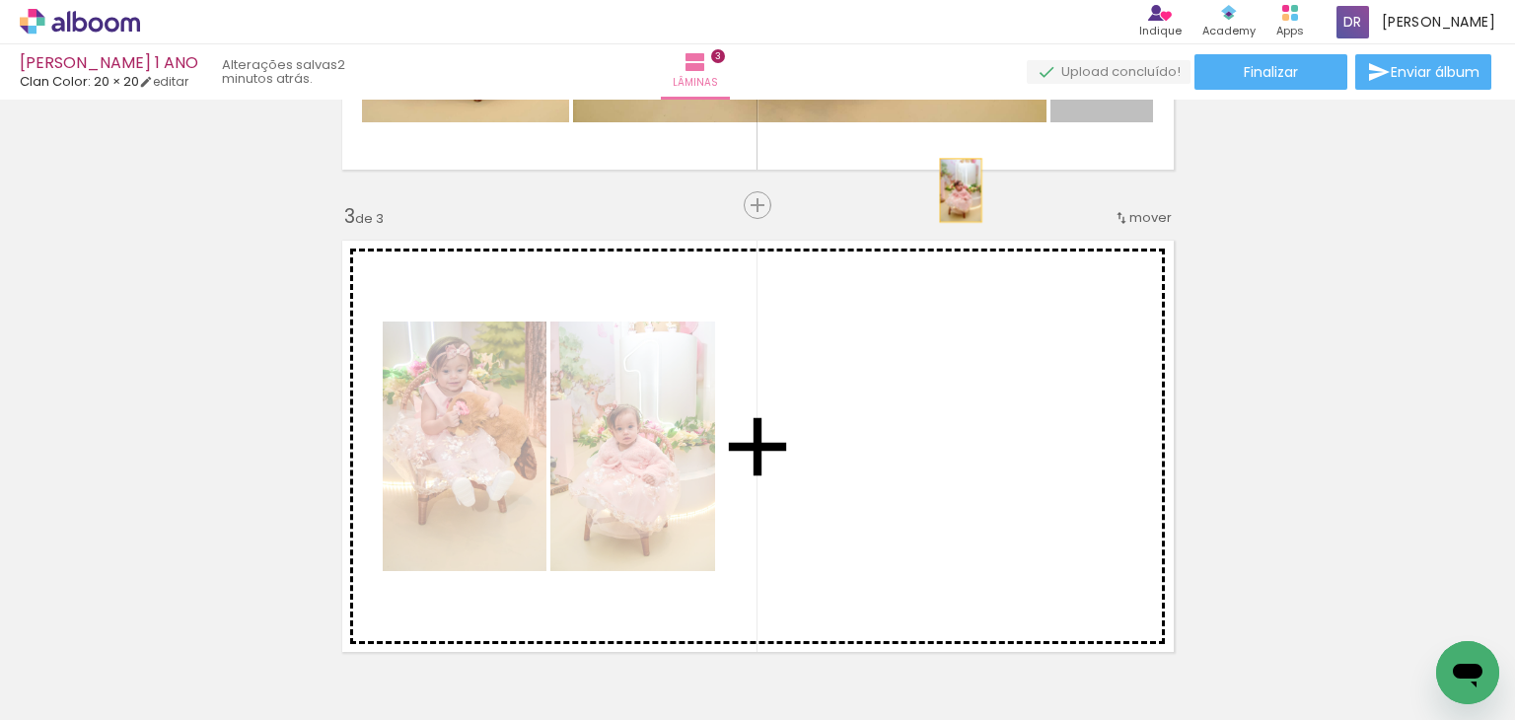
drag, startPoint x: 1110, startPoint y: 359, endPoint x: 953, endPoint y: 486, distance: 202.0
click at [953, 486] on div "Inserir lâmina 1 de 3 Inserir lâmina 2 de 3 Inserir lâmina 3 de 3" at bounding box center [757, 180] width 1515 height 1931
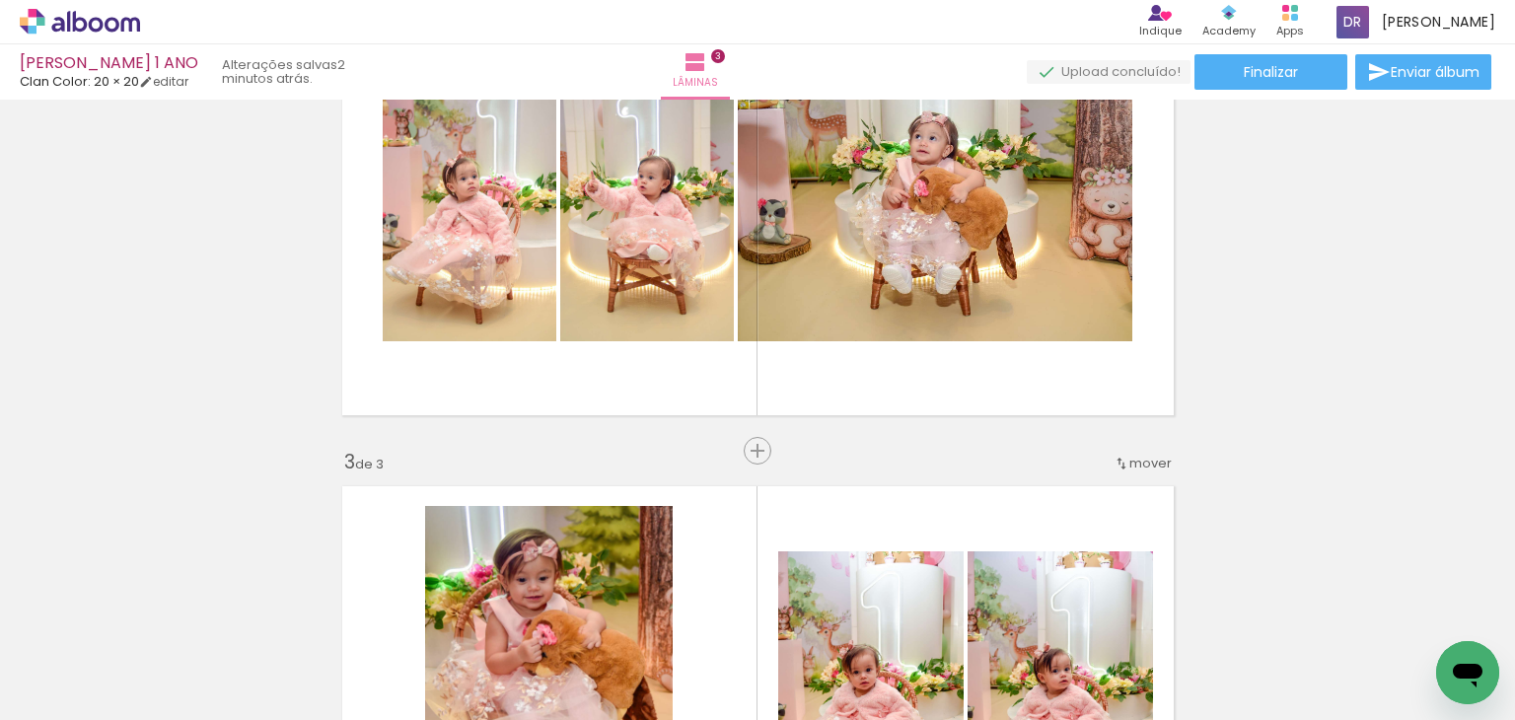
scroll to position [596, 0]
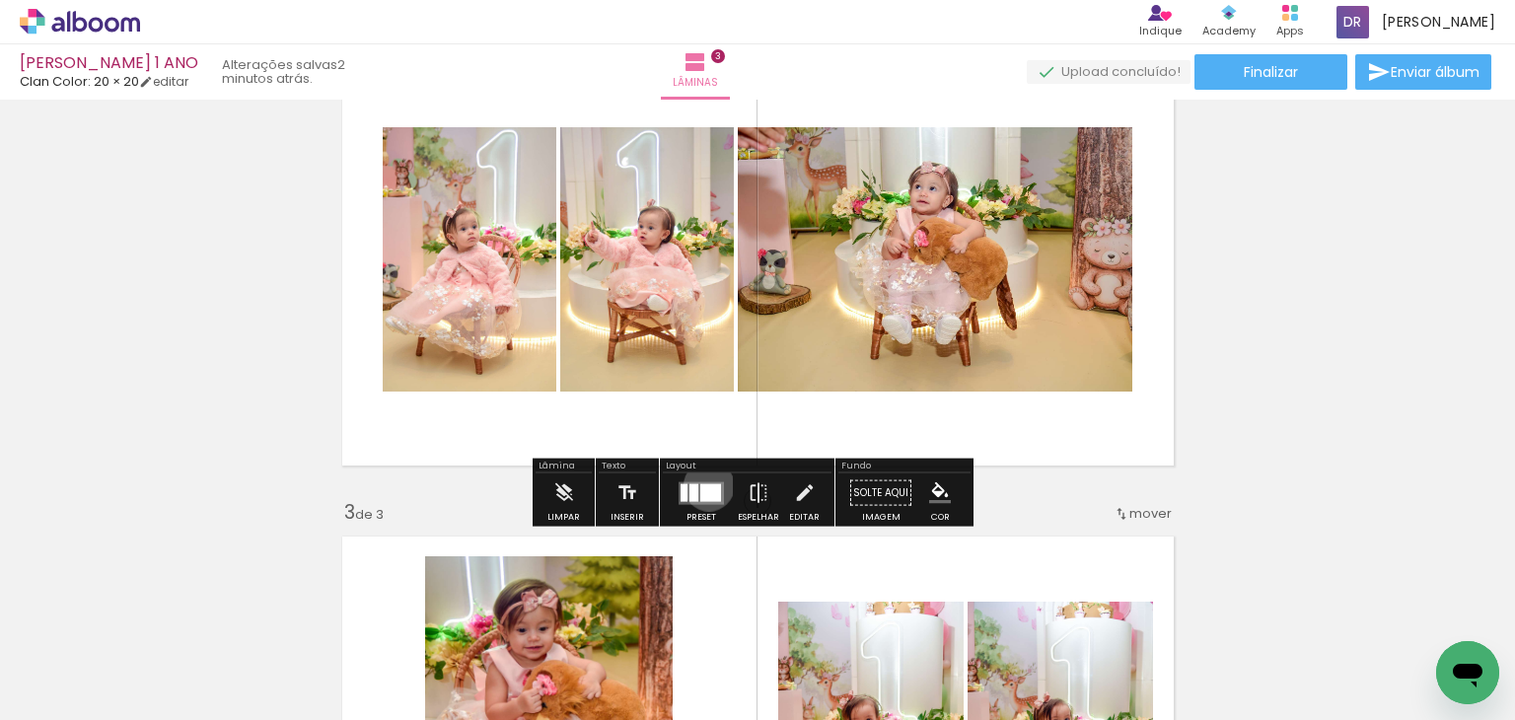
drag, startPoint x: 704, startPoint y: 485, endPoint x: 728, endPoint y: 473, distance: 26.9
click at [705, 483] on div at bounding box center [710, 492] width 21 height 18
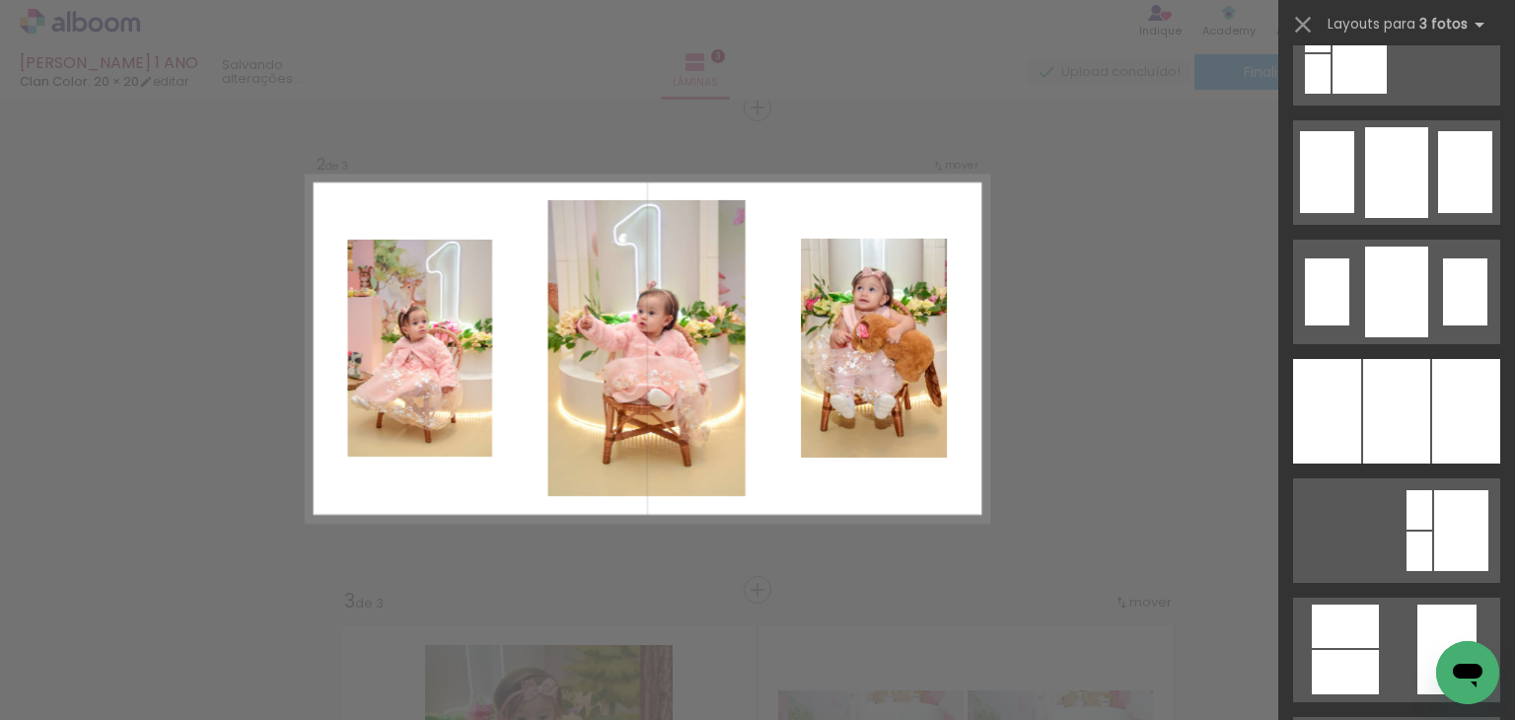
scroll to position [7991, 0]
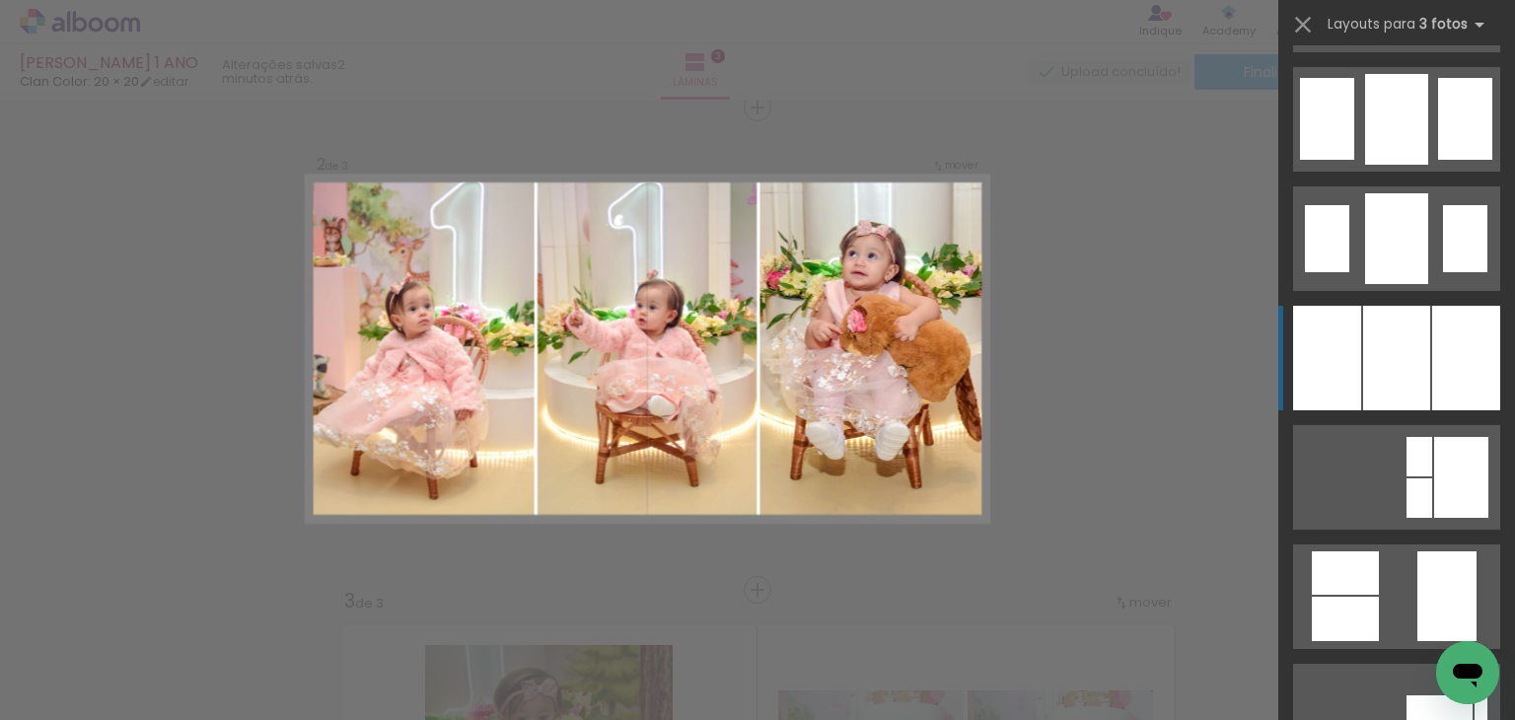
click at [1393, 331] on div at bounding box center [1396, 358] width 67 height 105
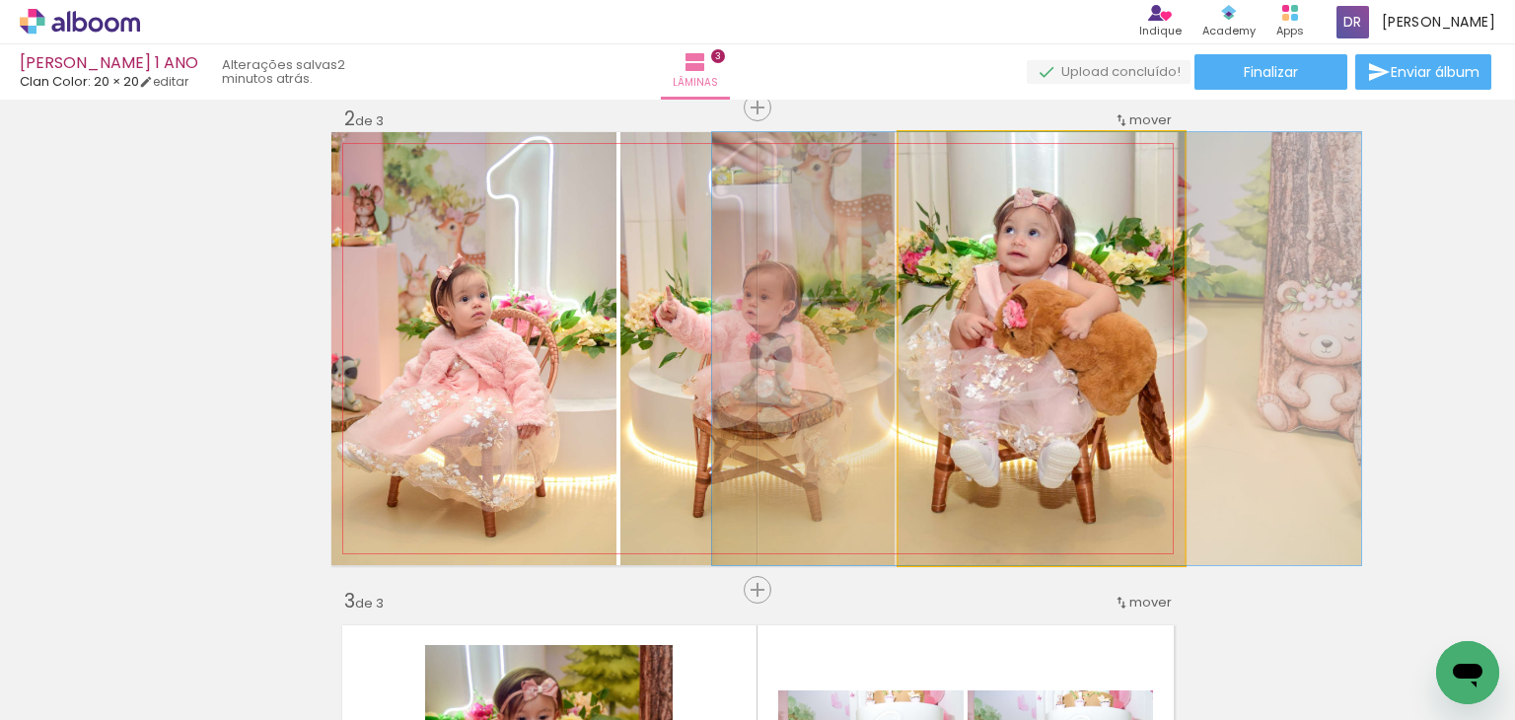
drag, startPoint x: 1009, startPoint y: 431, endPoint x: 1004, endPoint y: 449, distance: 18.4
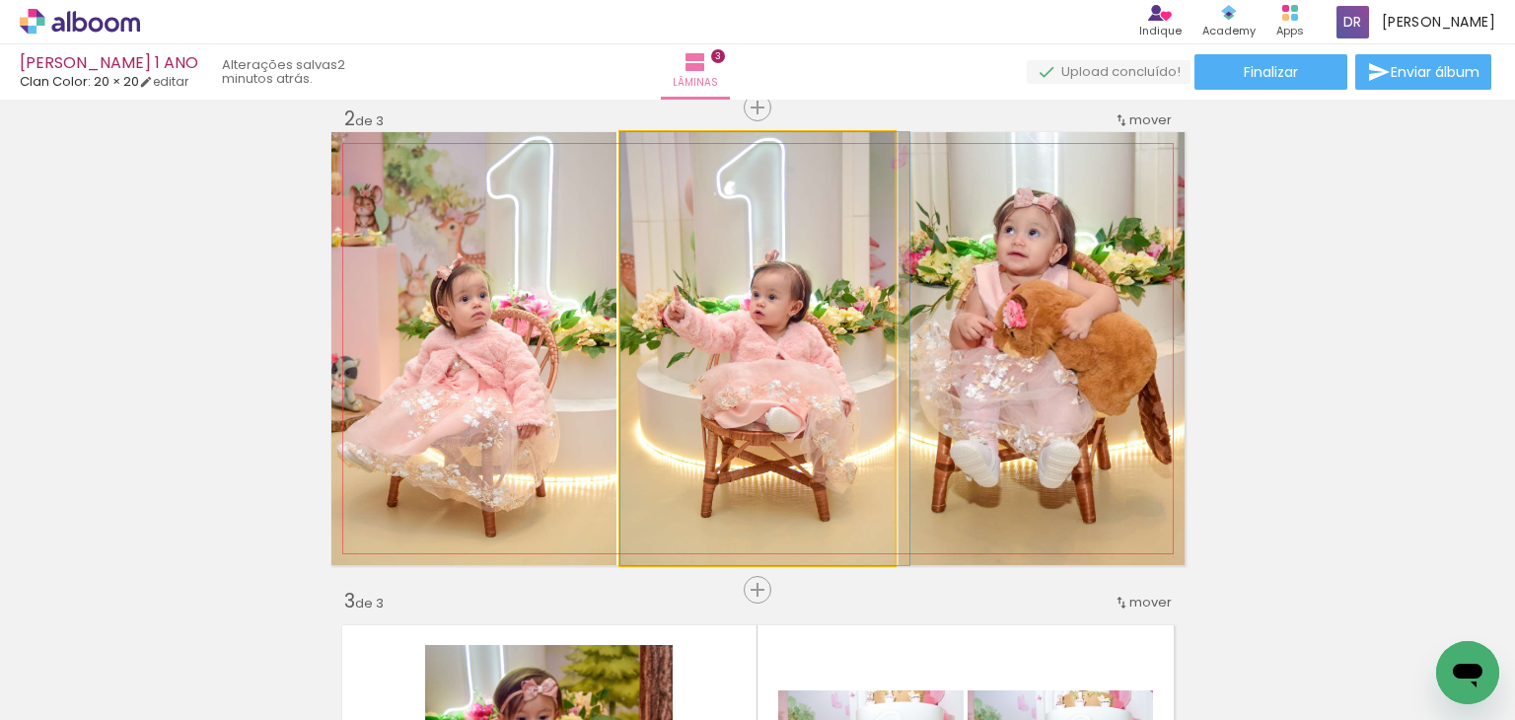
drag, startPoint x: 800, startPoint y: 401, endPoint x: 833, endPoint y: 415, distance: 35.8
drag, startPoint x: 722, startPoint y: 300, endPoint x: 750, endPoint y: 321, distance: 34.5
drag, startPoint x: 750, startPoint y: 305, endPoint x: 679, endPoint y: 317, distance: 72.0
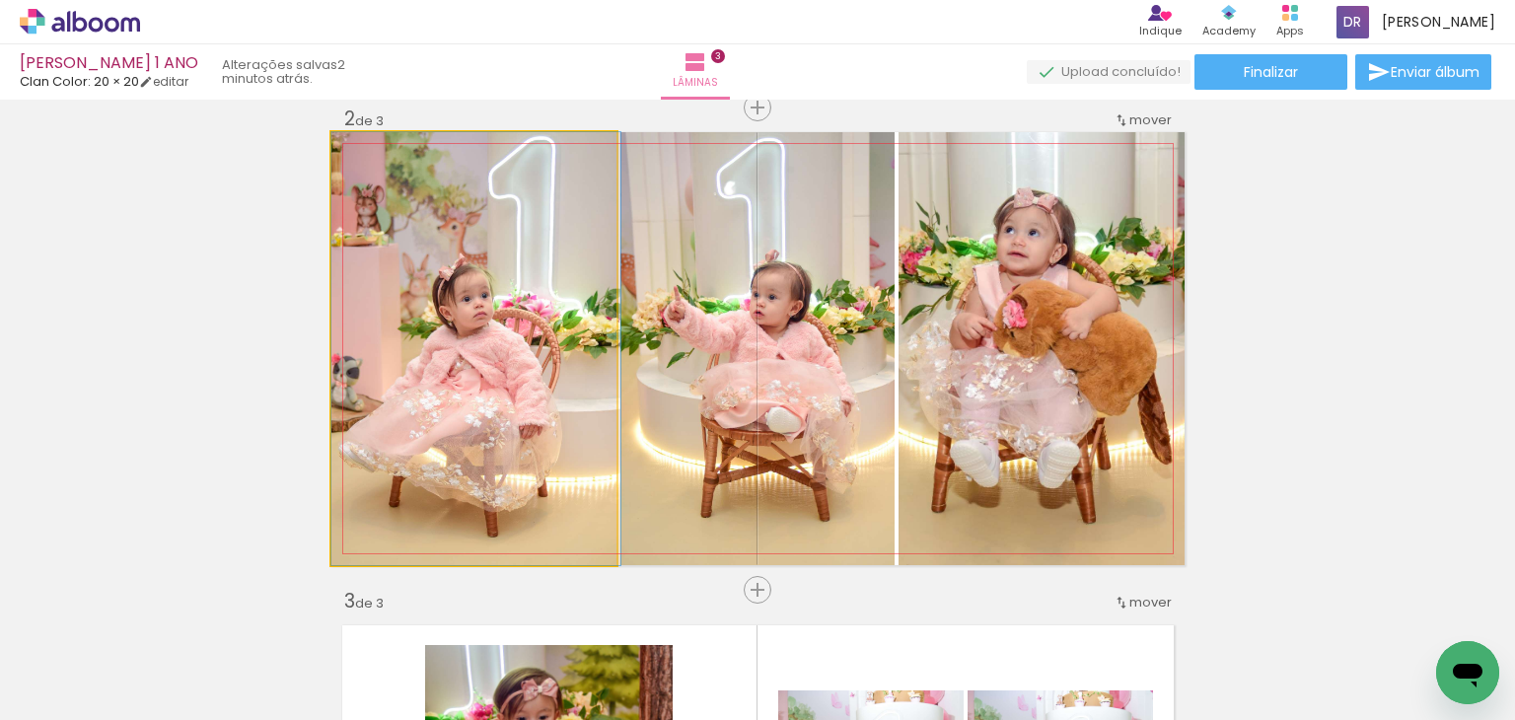
drag, startPoint x: 511, startPoint y: 334, endPoint x: 560, endPoint y: 336, distance: 49.4
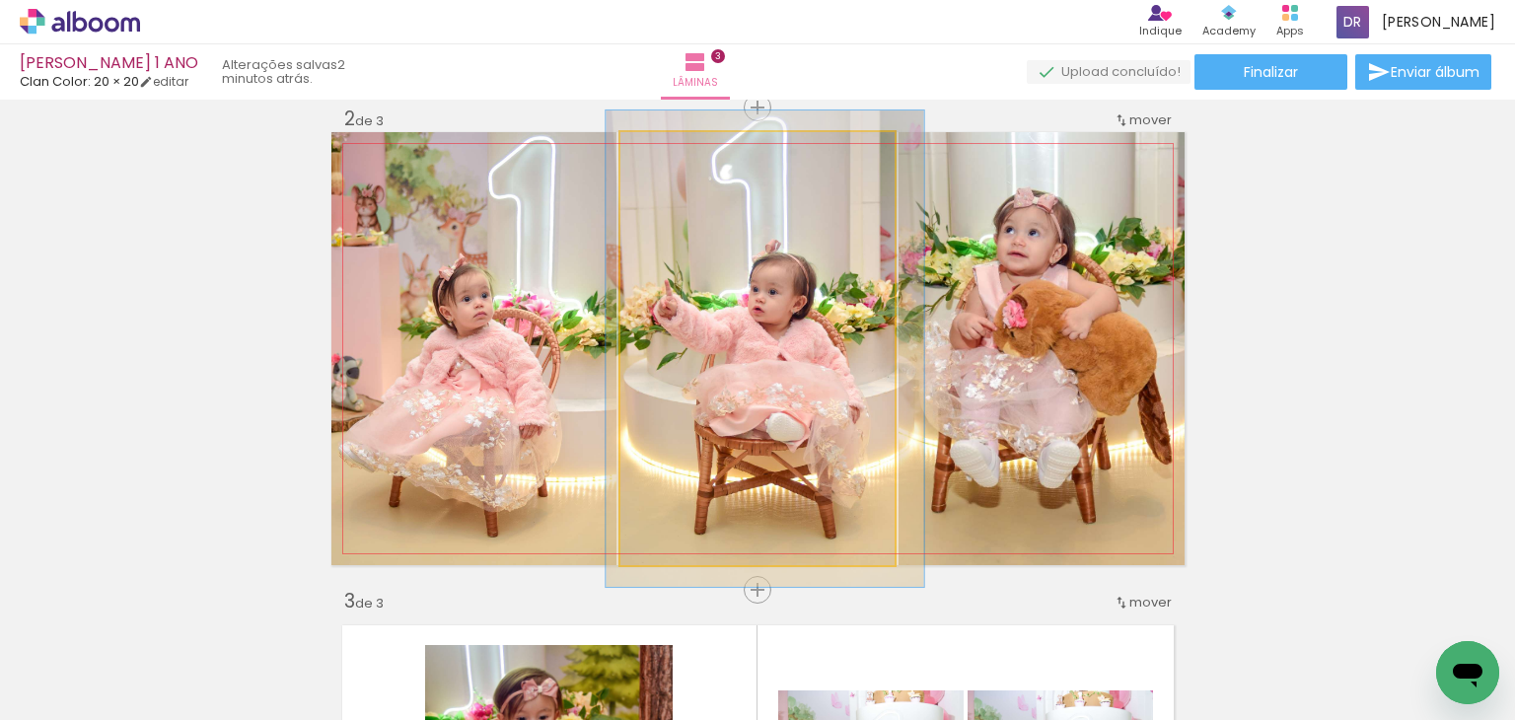
type paper-slider "110"
click at [678, 152] on div at bounding box center [673, 153] width 32 height 32
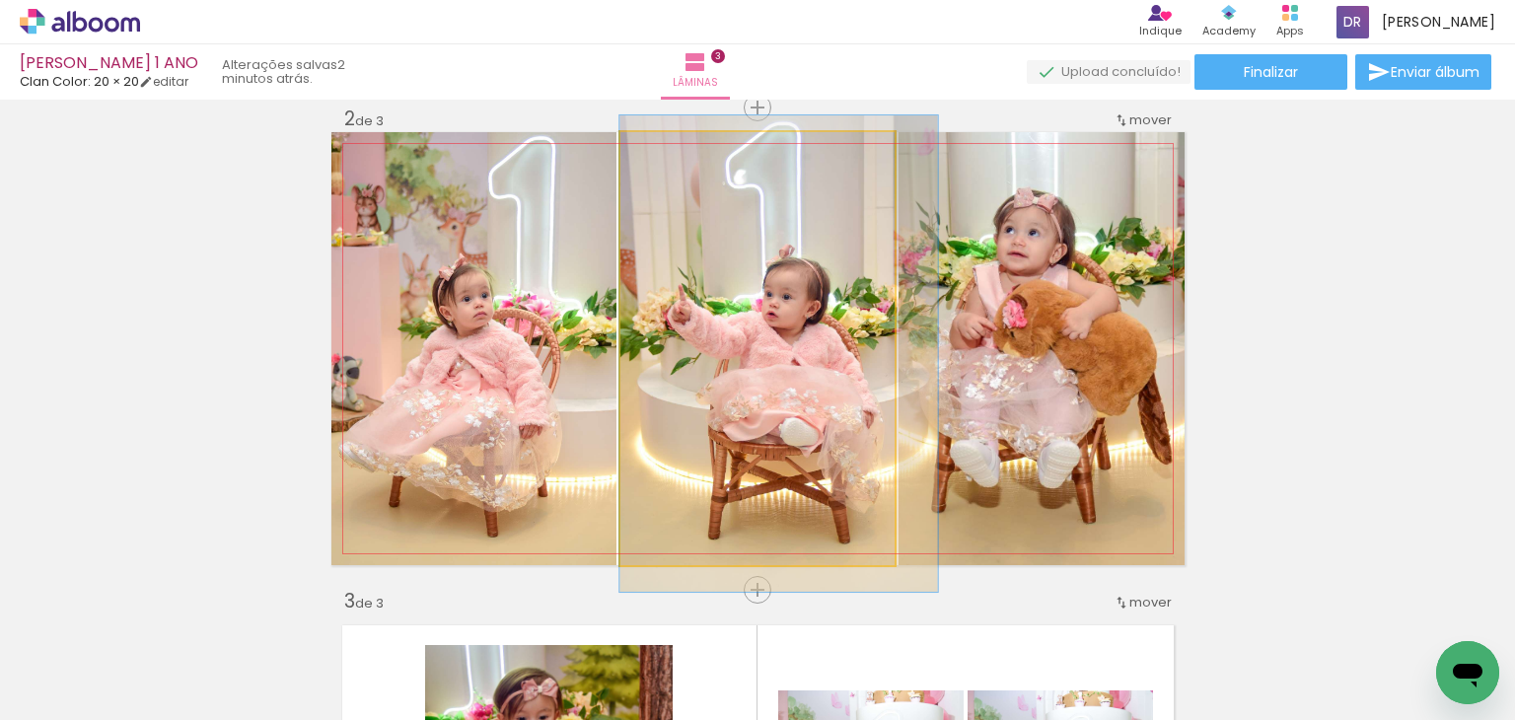
drag, startPoint x: 720, startPoint y: 280, endPoint x: 752, endPoint y: 285, distance: 32.0
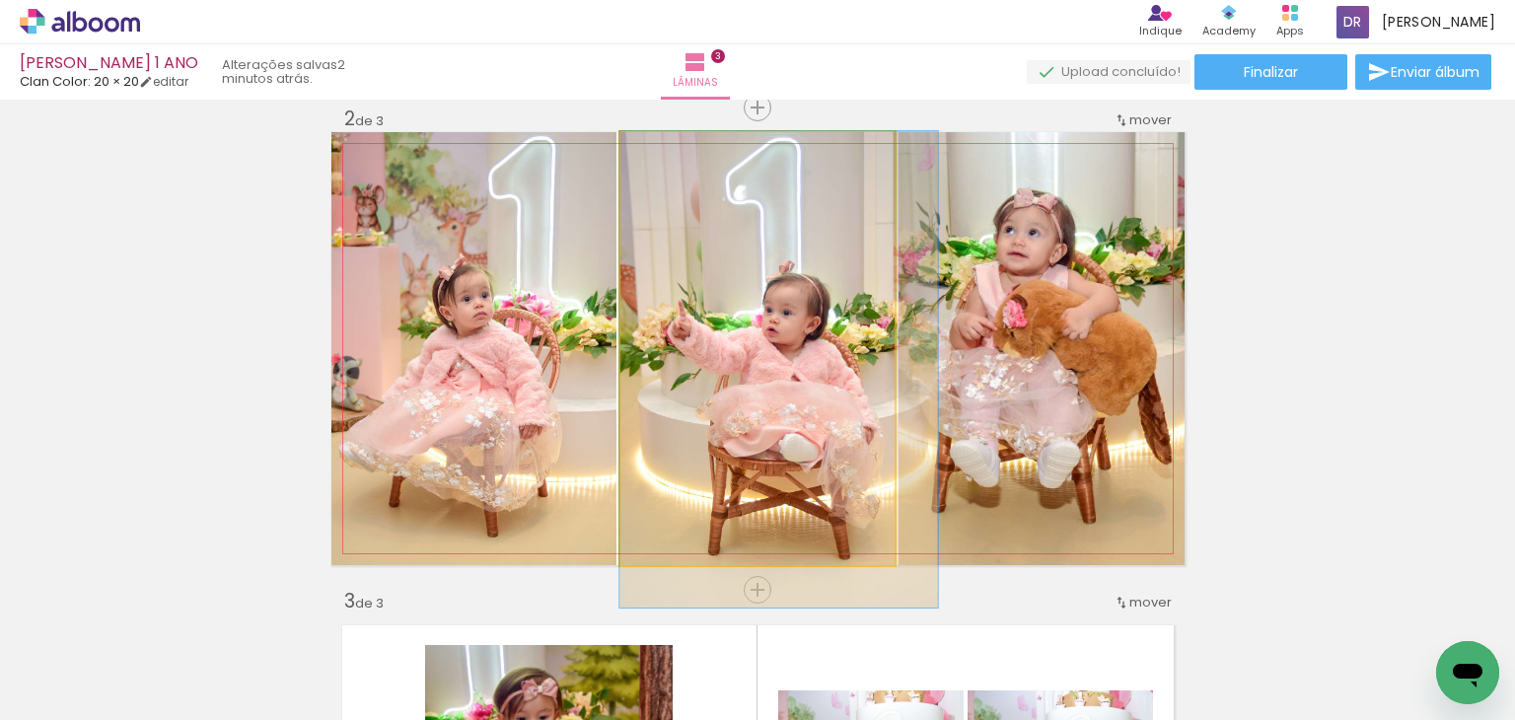
drag, startPoint x: 752, startPoint y: 285, endPoint x: 769, endPoint y: 308, distance: 28.2
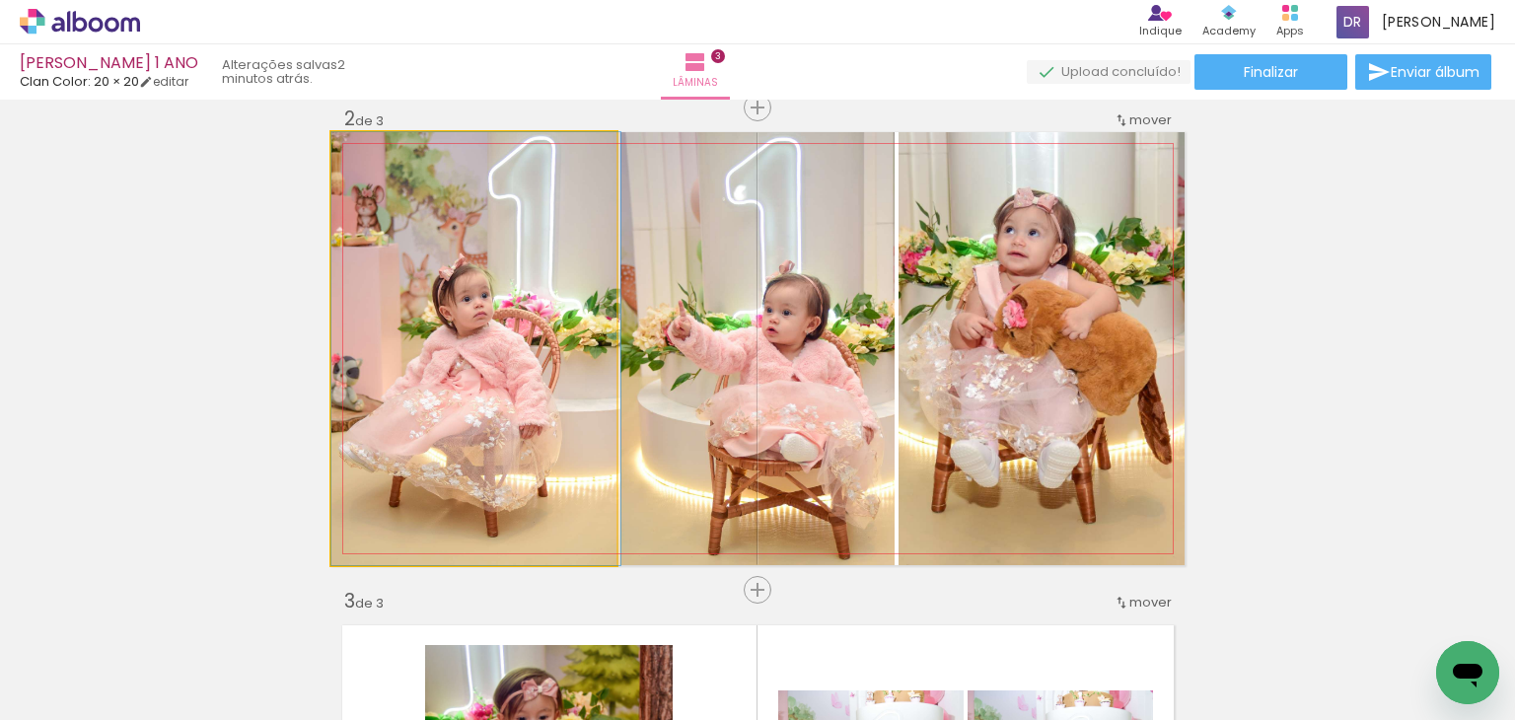
drag, startPoint x: 550, startPoint y: 368, endPoint x: 584, endPoint y: 368, distance: 34.5
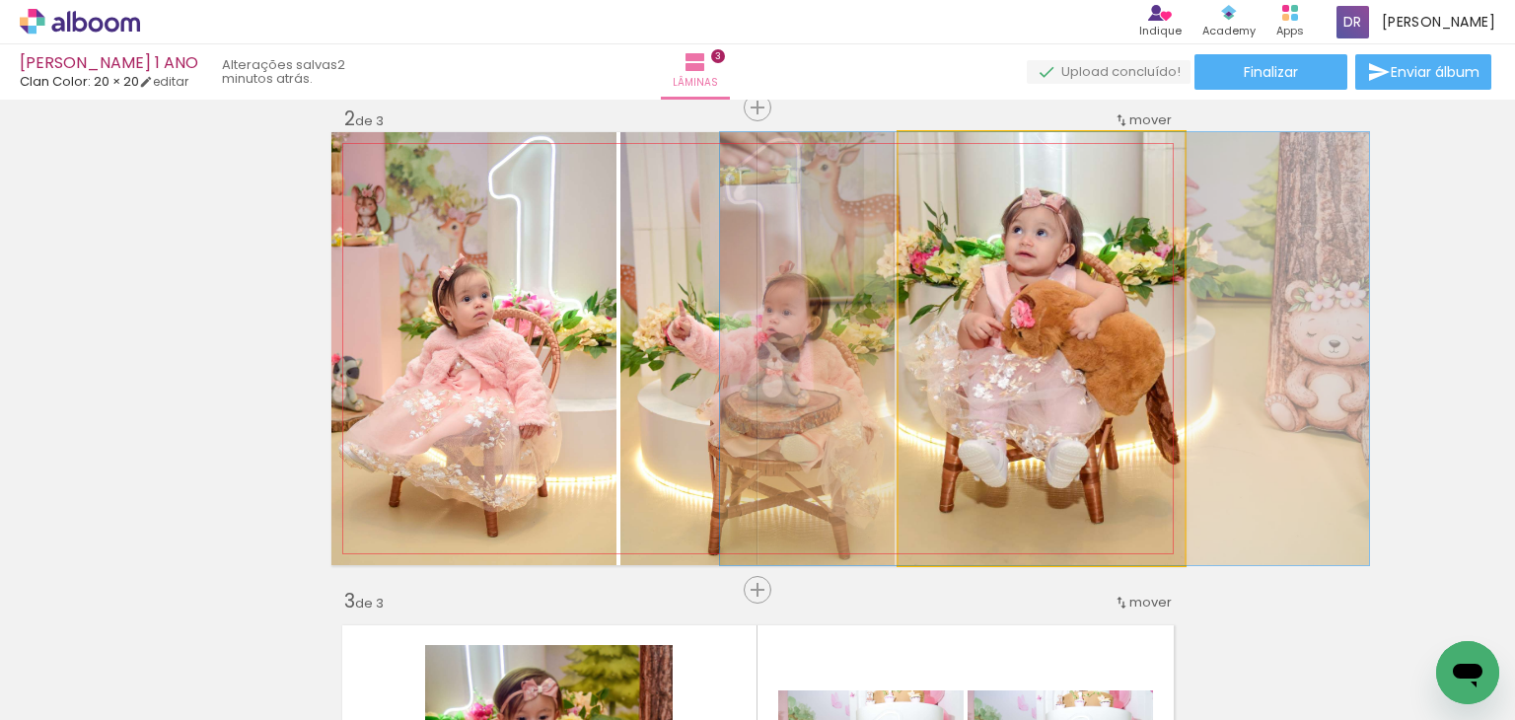
drag, startPoint x: 1039, startPoint y: 371, endPoint x: 1042, endPoint y: 416, distance: 45.5
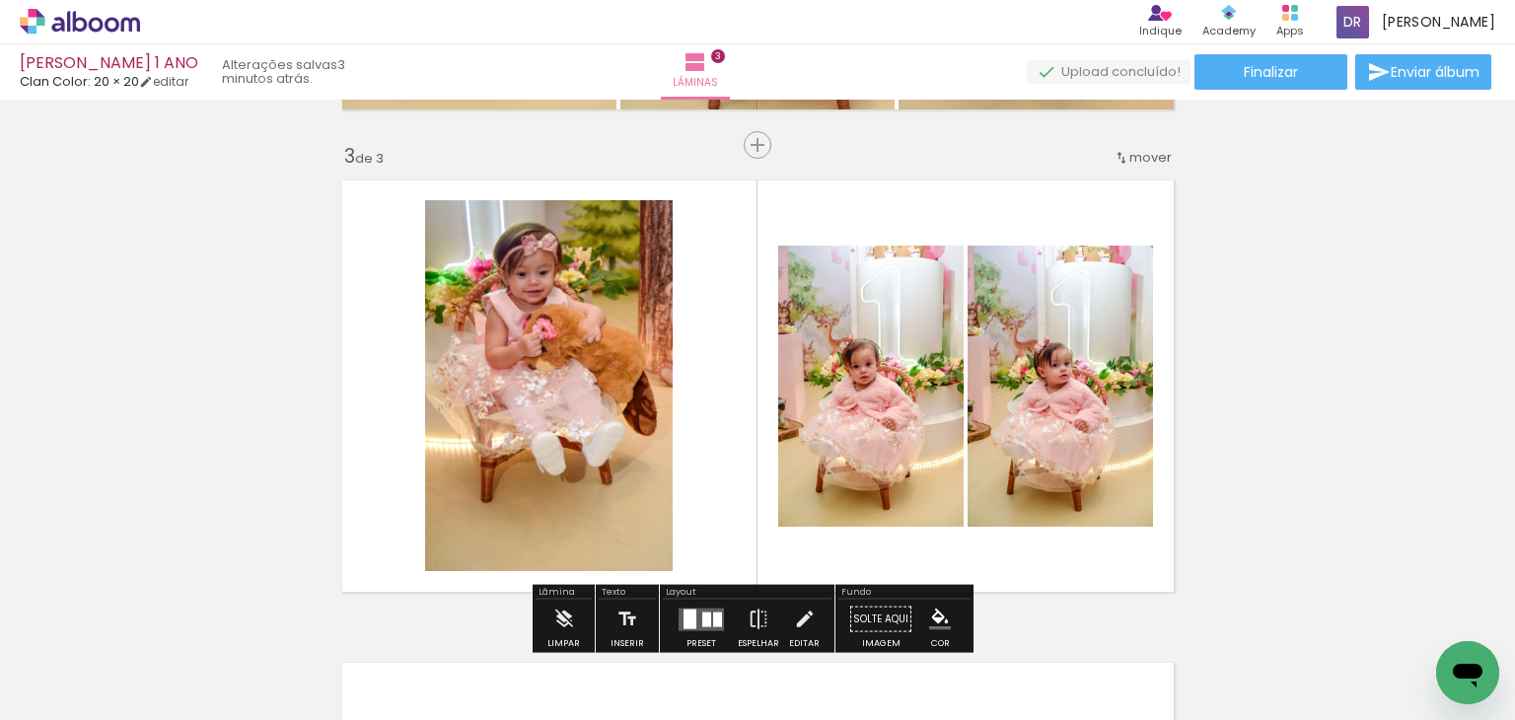
scroll to position [1000, 0]
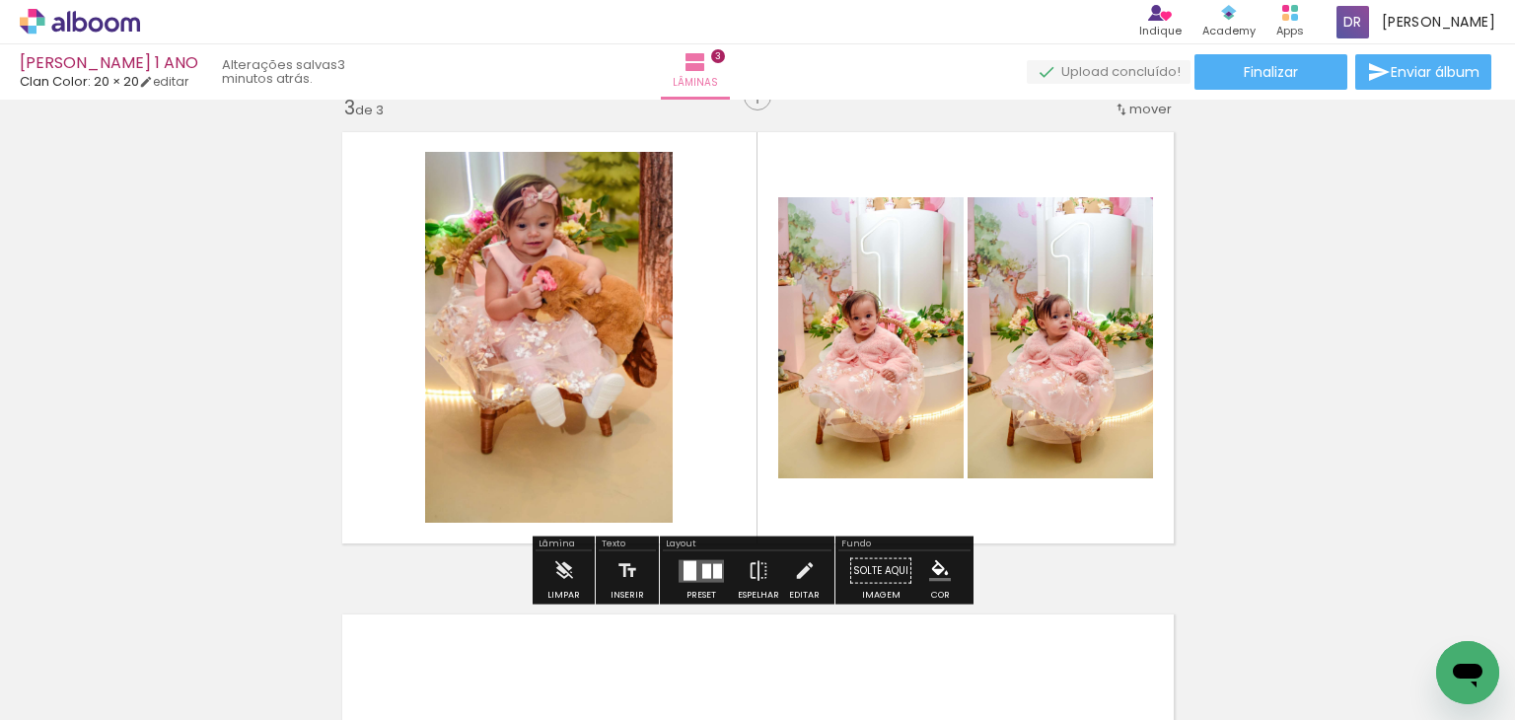
click at [714, 569] on div at bounding box center [717, 570] width 9 height 15
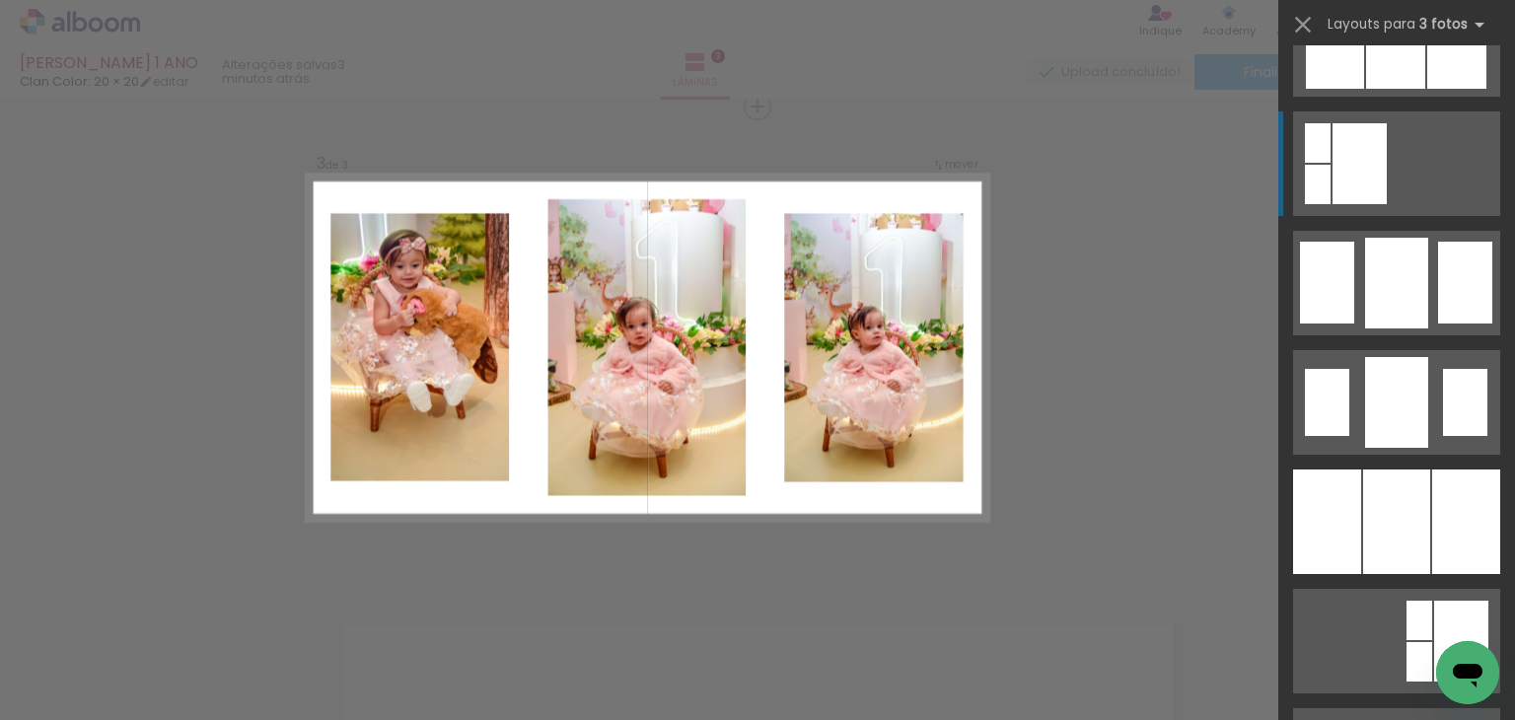
scroll to position [1579, 0]
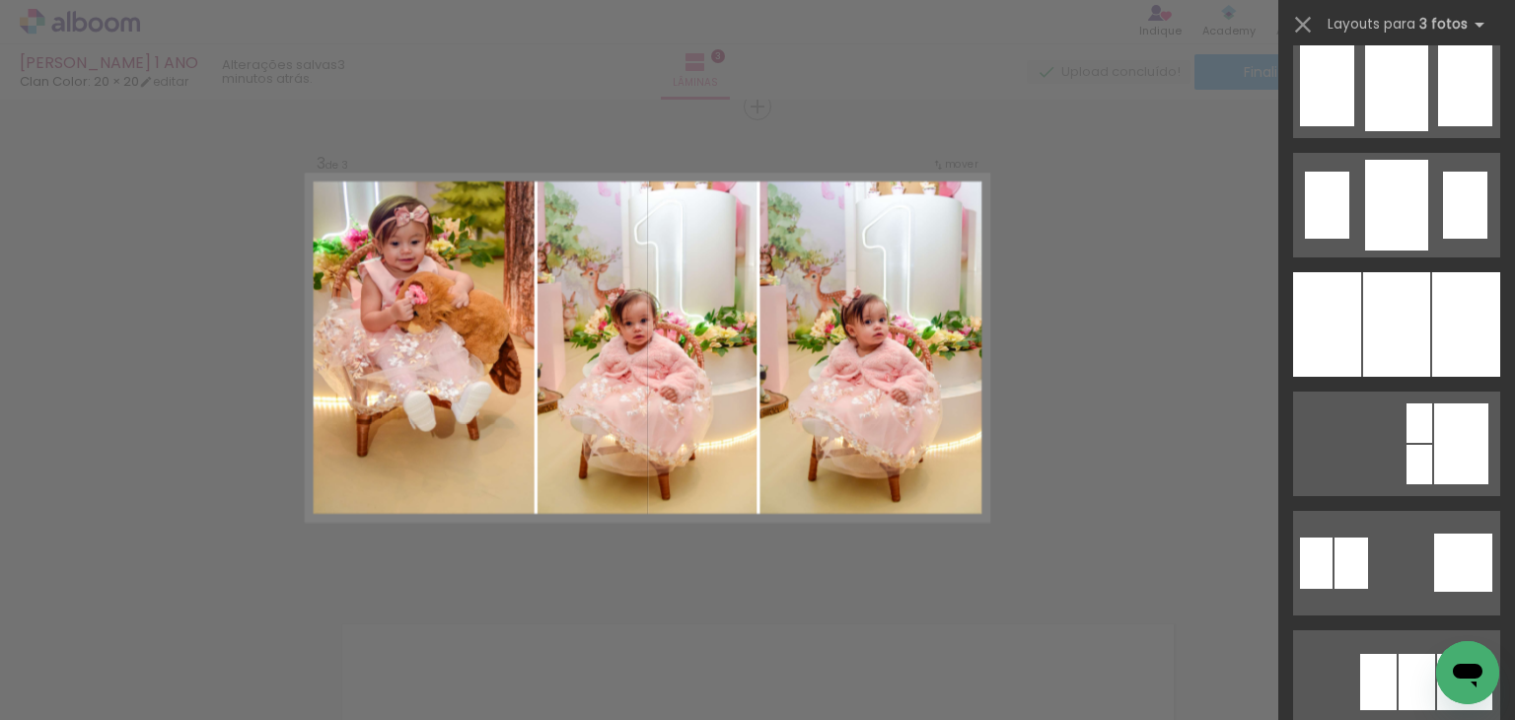
click at [1433, 335] on div at bounding box center [1467, 324] width 68 height 105
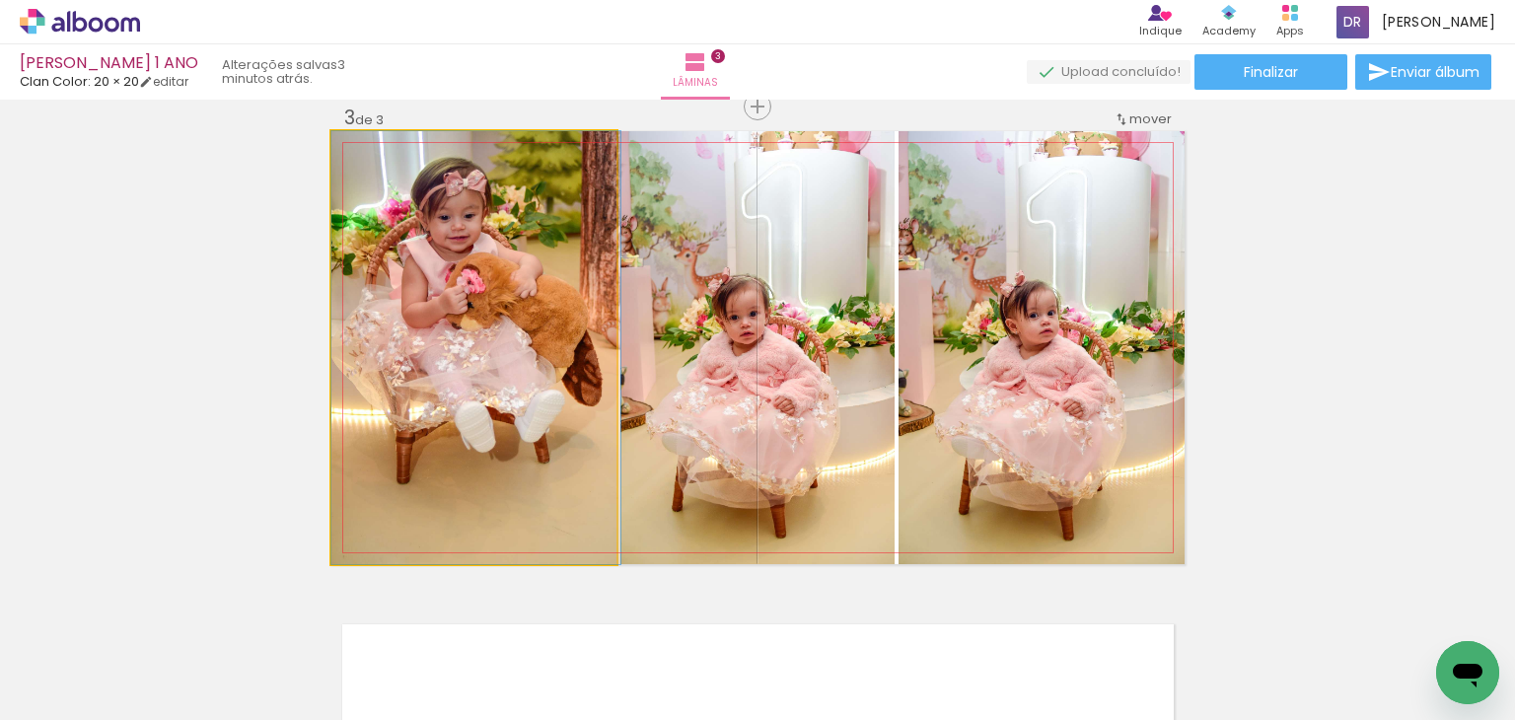
drag, startPoint x: 380, startPoint y: 389, endPoint x: 422, endPoint y: 427, distance: 57.3
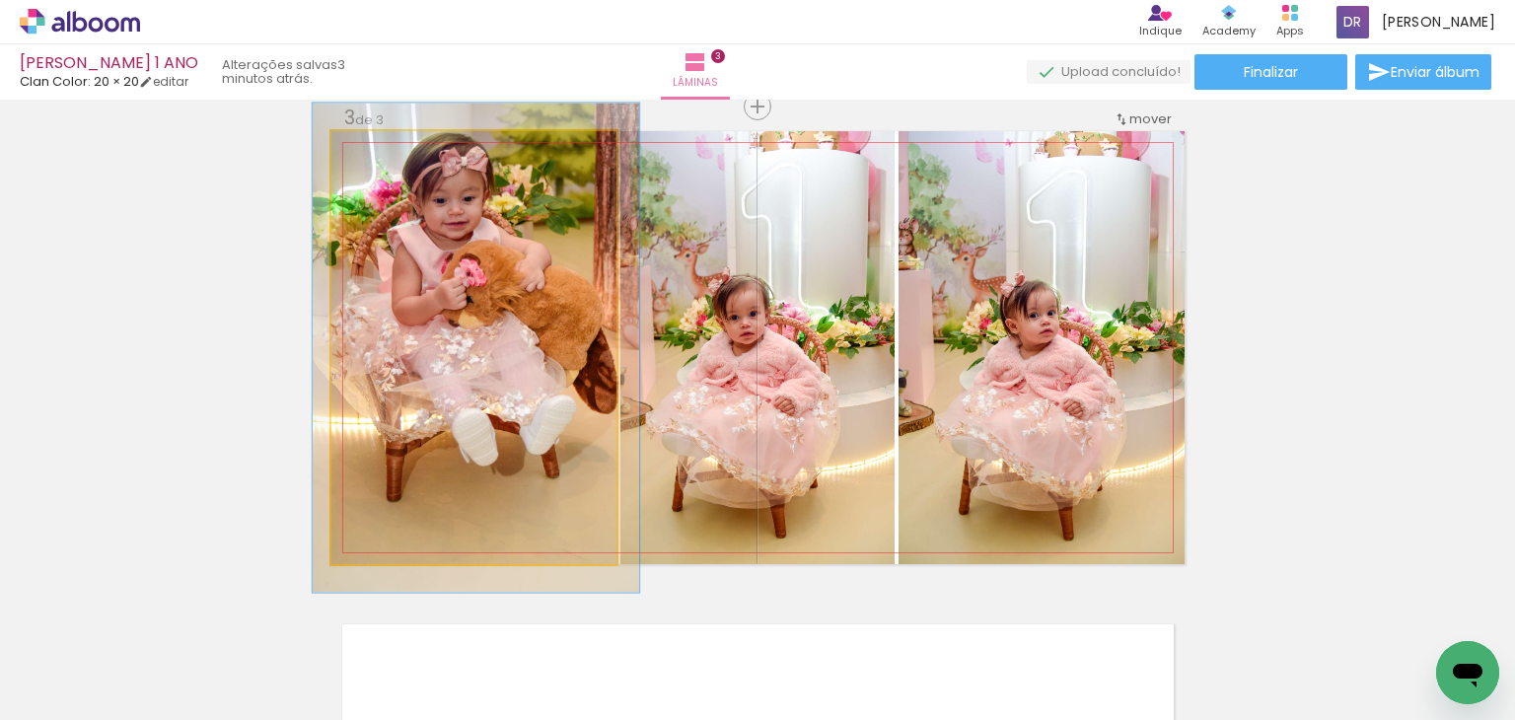
drag, startPoint x: 376, startPoint y: 166, endPoint x: 438, endPoint y: 210, distance: 76.4
type paper-slider "113"
click at [385, 164] on div at bounding box center [386, 152] width 32 height 32
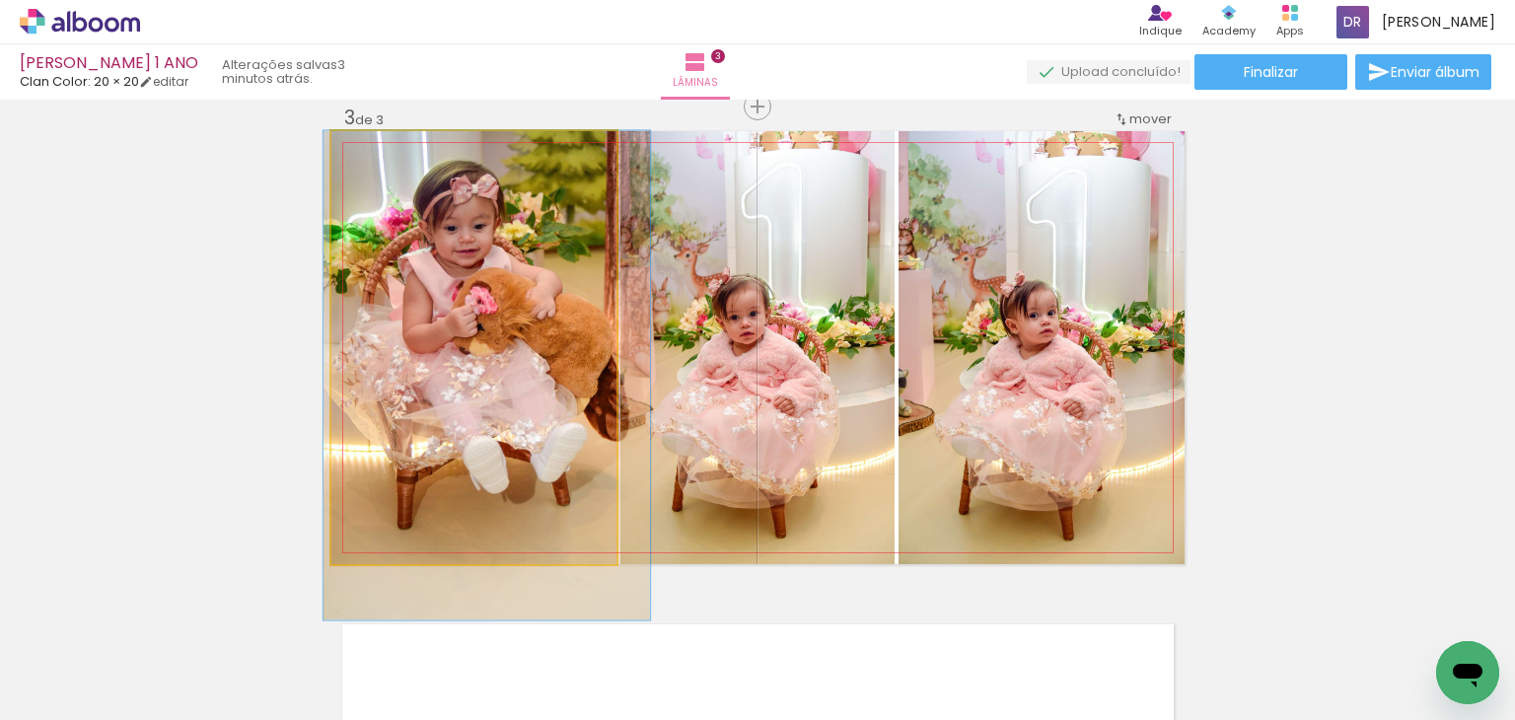
drag, startPoint x: 459, startPoint y: 236, endPoint x: 469, endPoint y: 299, distance: 63.9
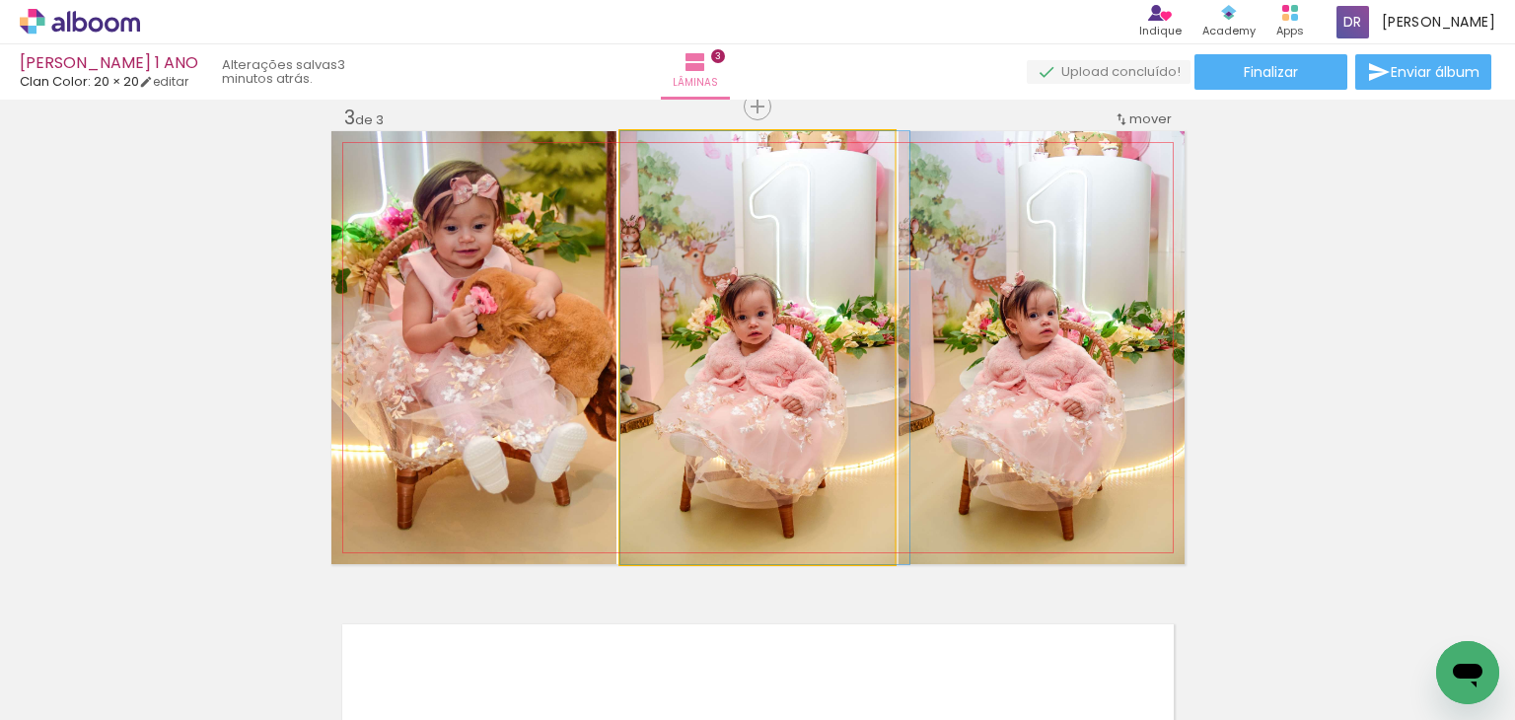
drag, startPoint x: 705, startPoint y: 331, endPoint x: 754, endPoint y: 323, distance: 49.0
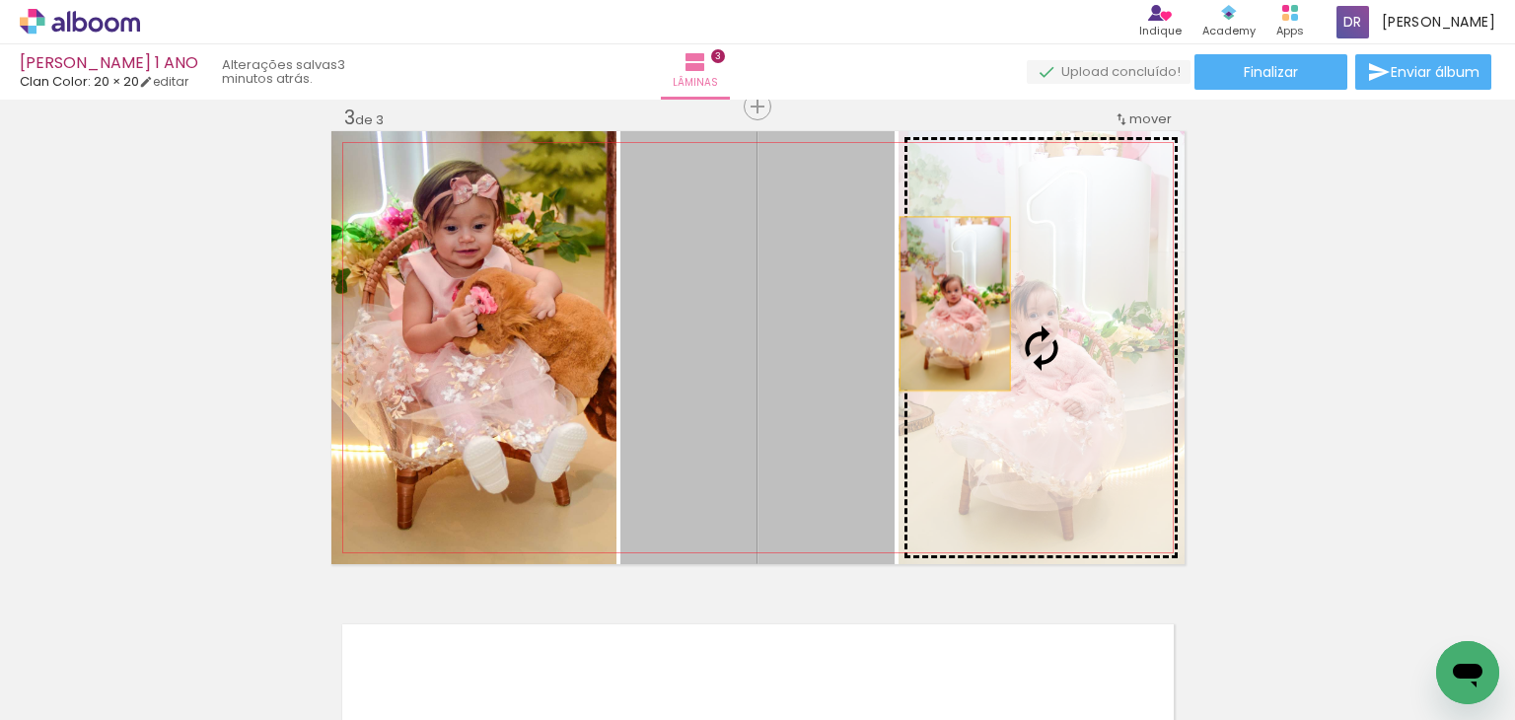
drag, startPoint x: 806, startPoint y: 320, endPoint x: 947, endPoint y: 304, distance: 142.0
click at [0, 0] on slot at bounding box center [0, 0] width 0 height 0
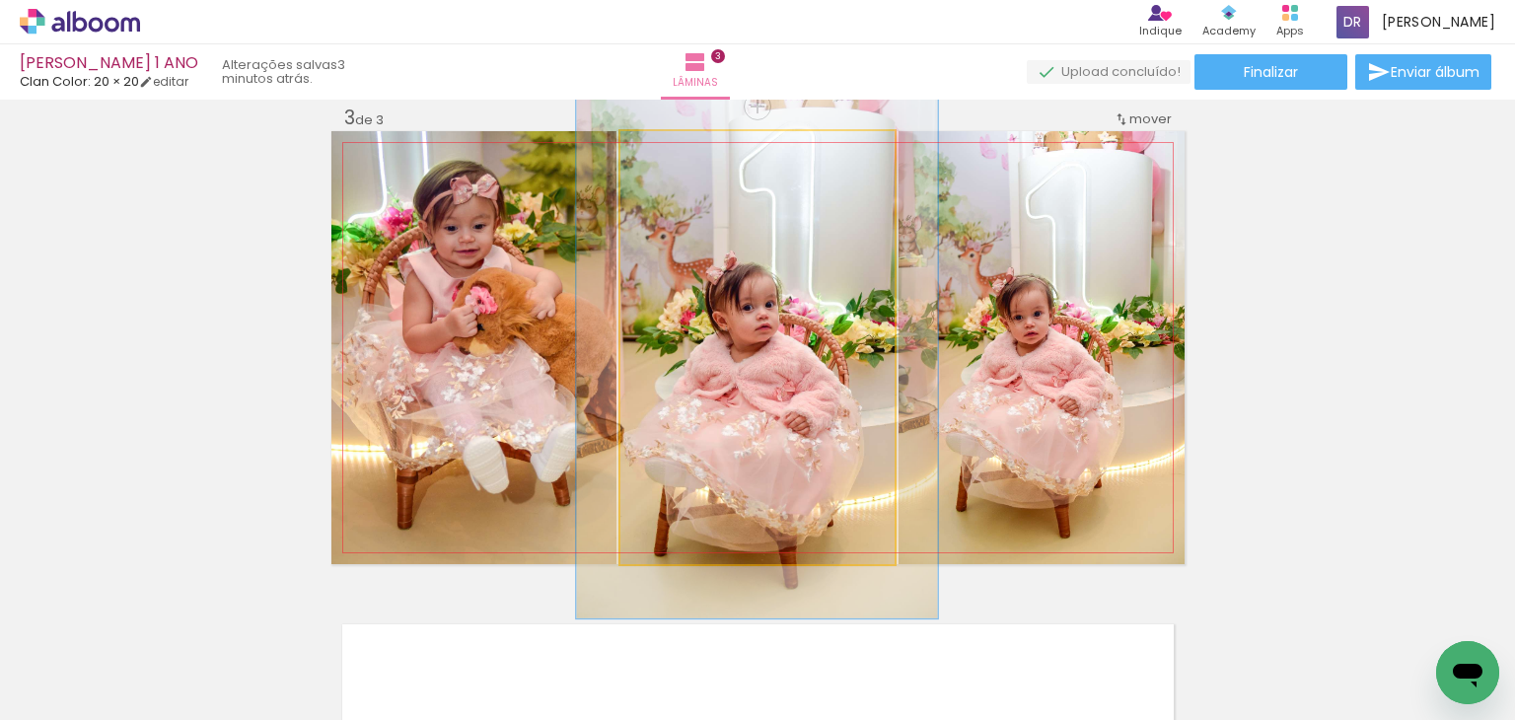
type paper-slider "125"
click at [678, 157] on div at bounding box center [685, 152] width 18 height 18
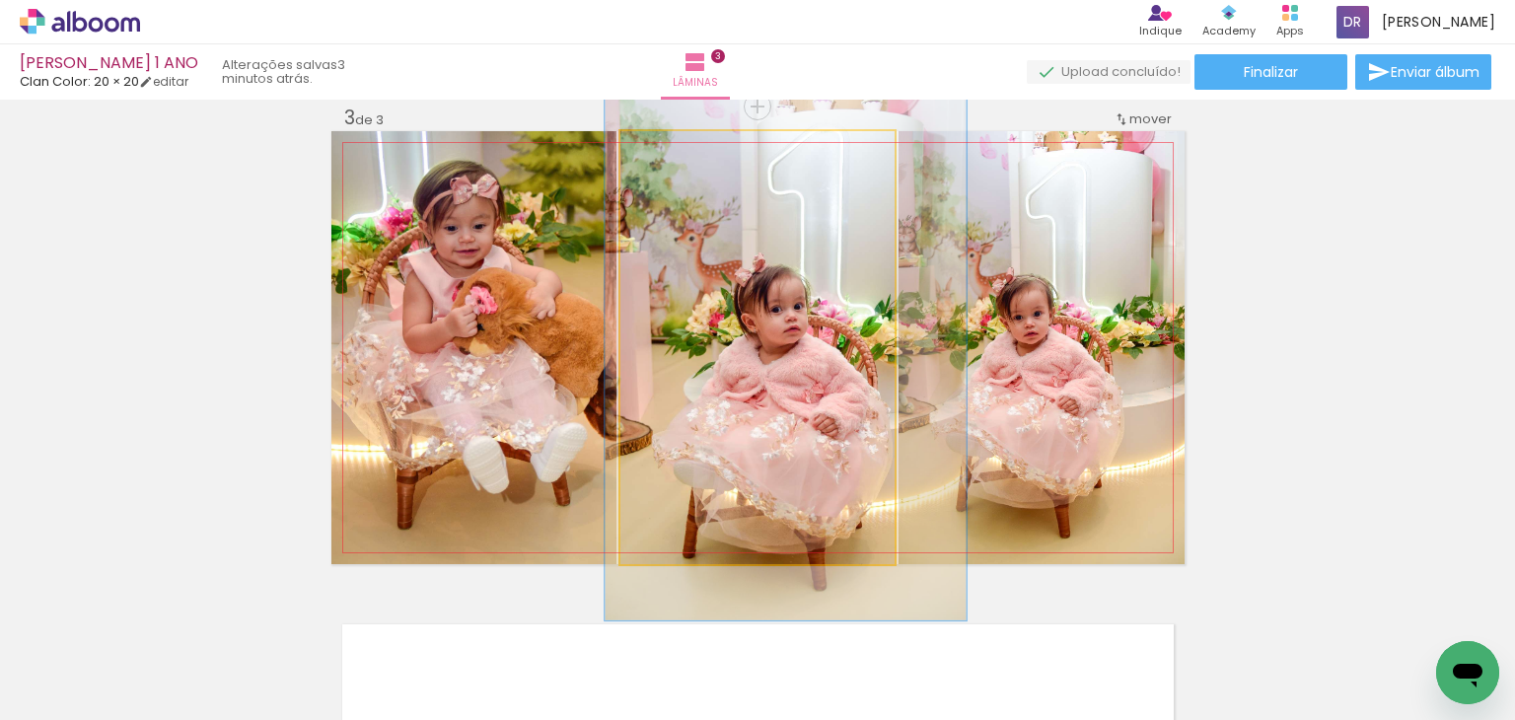
drag, startPoint x: 797, startPoint y: 267, endPoint x: 821, endPoint y: 269, distance: 23.8
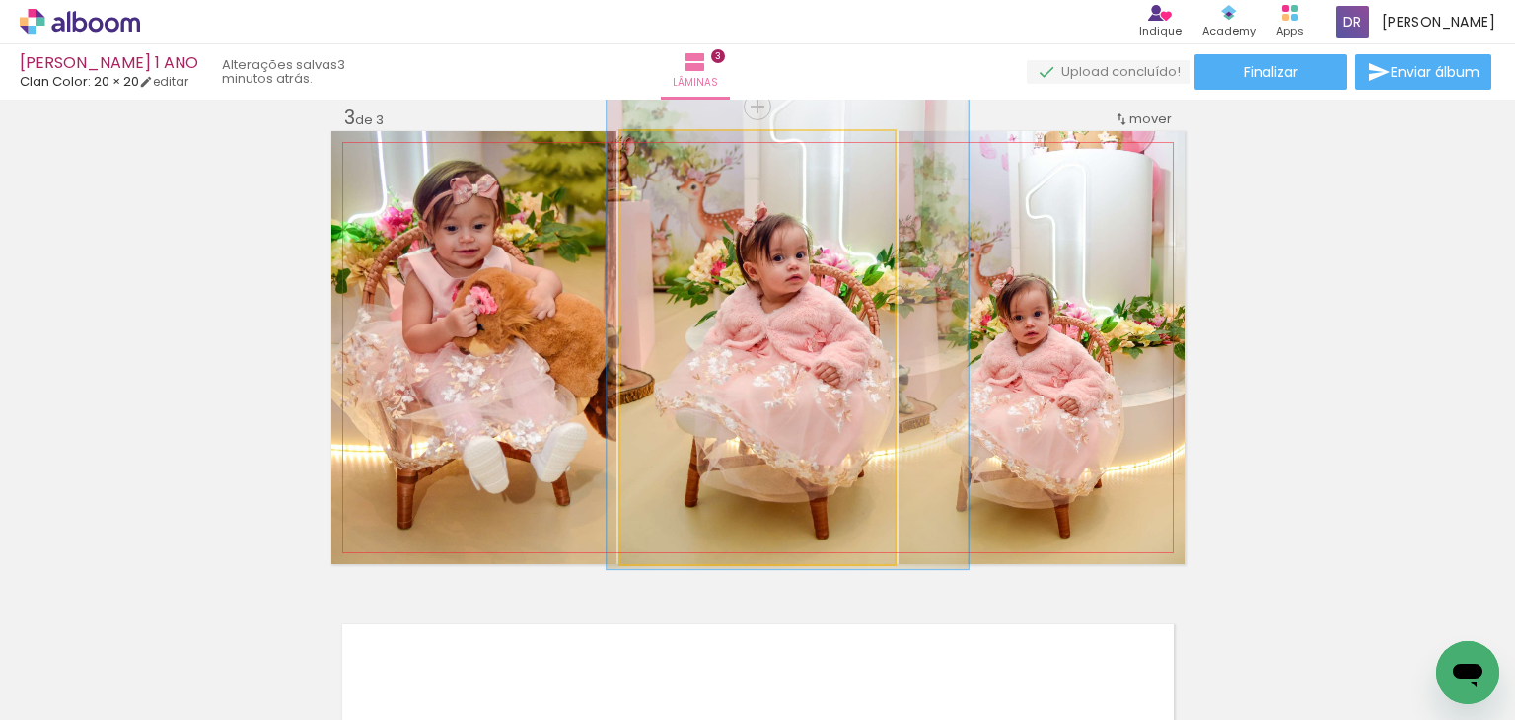
drag, startPoint x: 821, startPoint y: 269, endPoint x: 823, endPoint y: 218, distance: 51.3
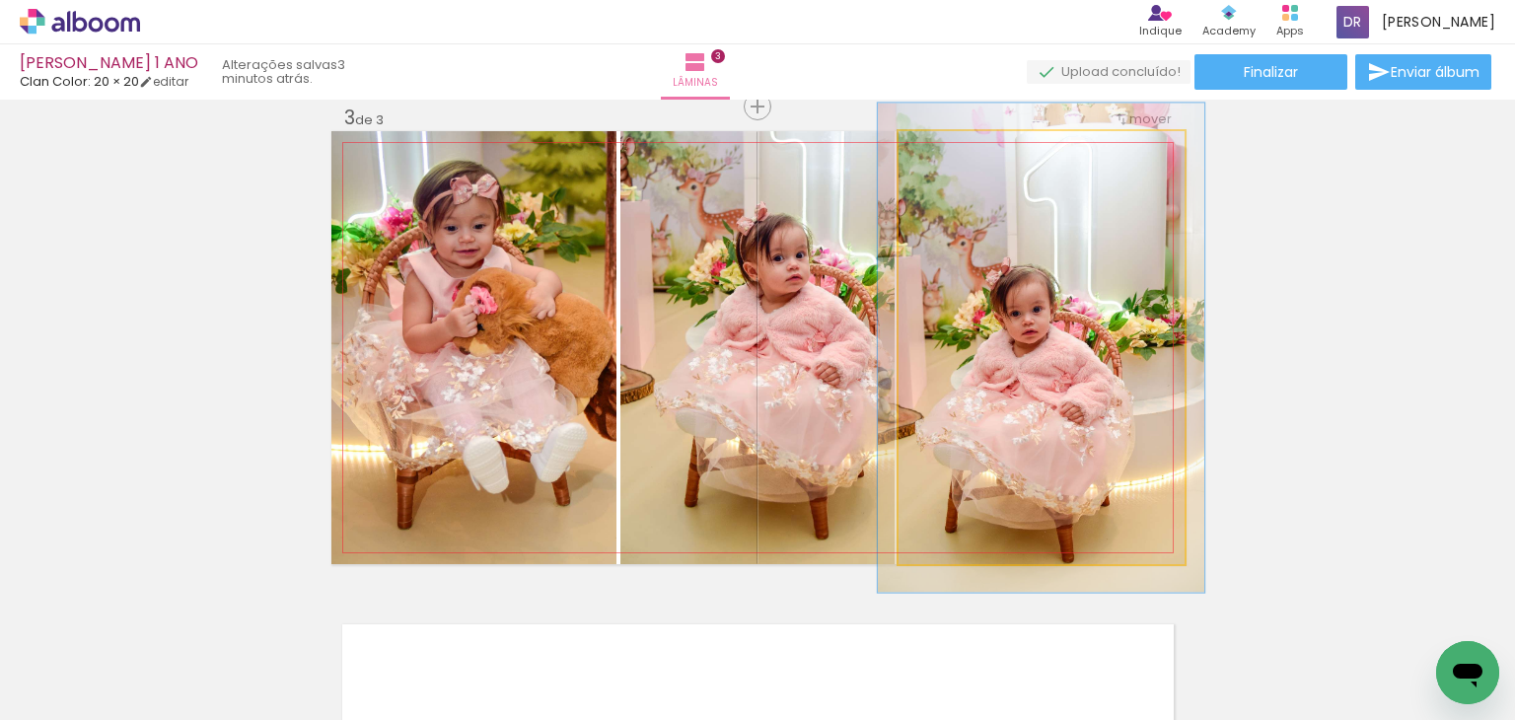
drag, startPoint x: 936, startPoint y: 149, endPoint x: 967, endPoint y: 175, distance: 39.9
type paper-slider "116"
click at [946, 151] on div at bounding box center [953, 152] width 18 height 18
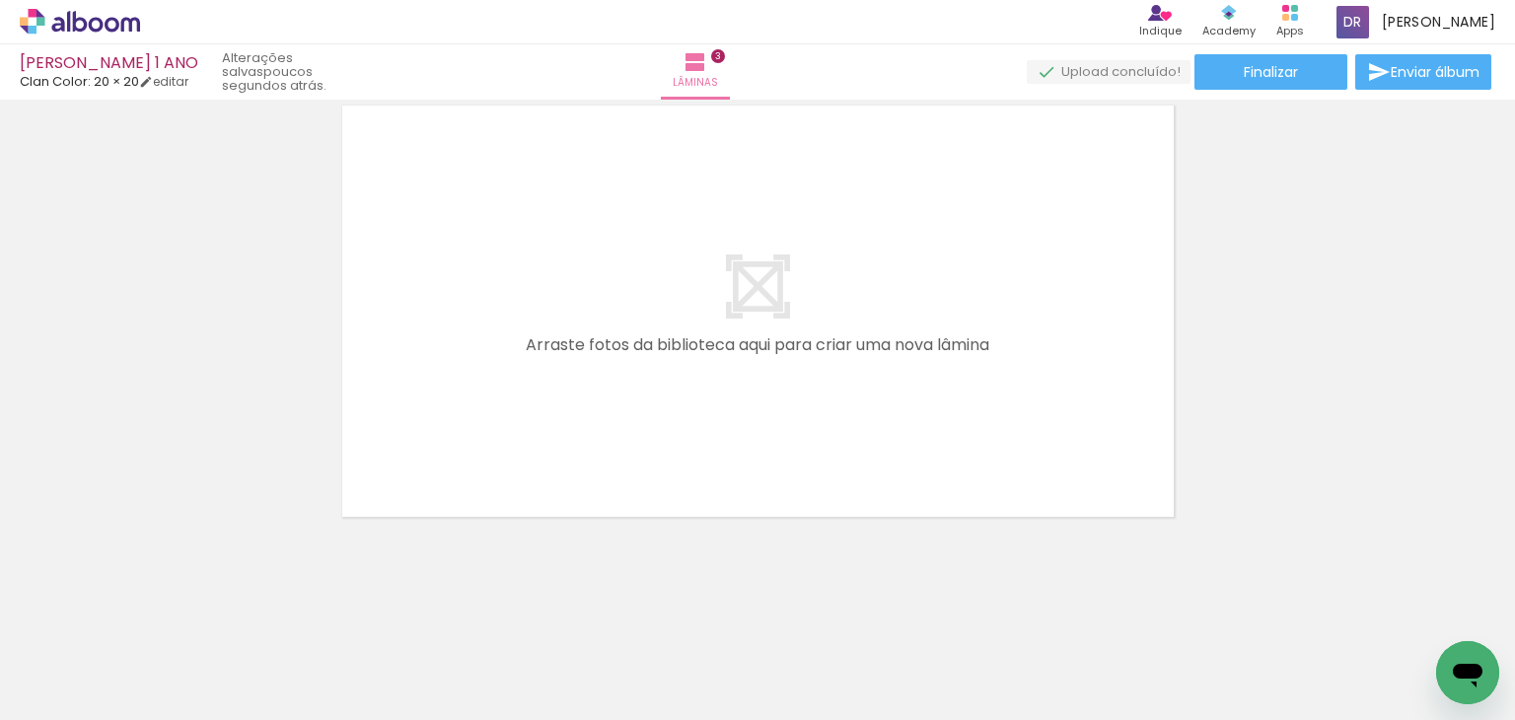
scroll to position [0, 943]
